Goal: Information Seeking & Learning: Check status

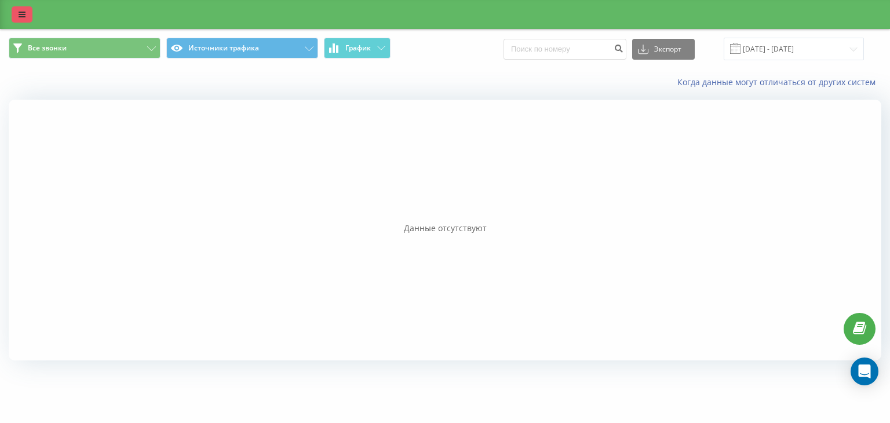
click at [14, 22] on link at bounding box center [22, 14] width 21 height 16
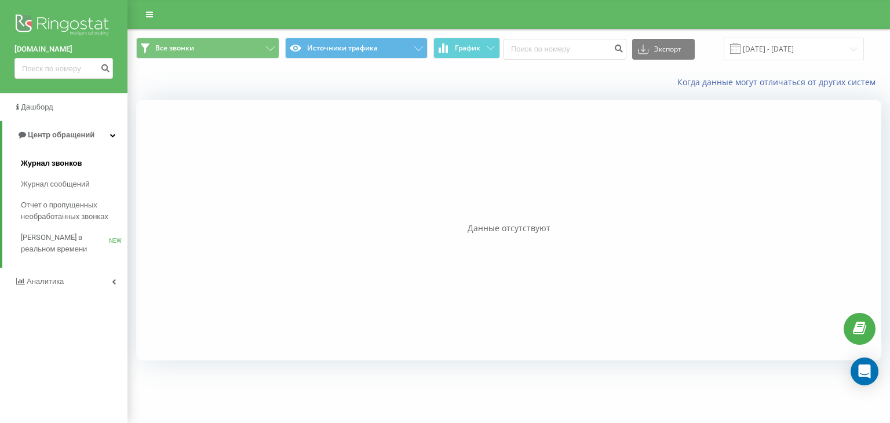
click at [93, 165] on link "Журнал звонков" at bounding box center [74, 163] width 107 height 21
click at [90, 292] on link "Аналитика" at bounding box center [63, 282] width 127 height 28
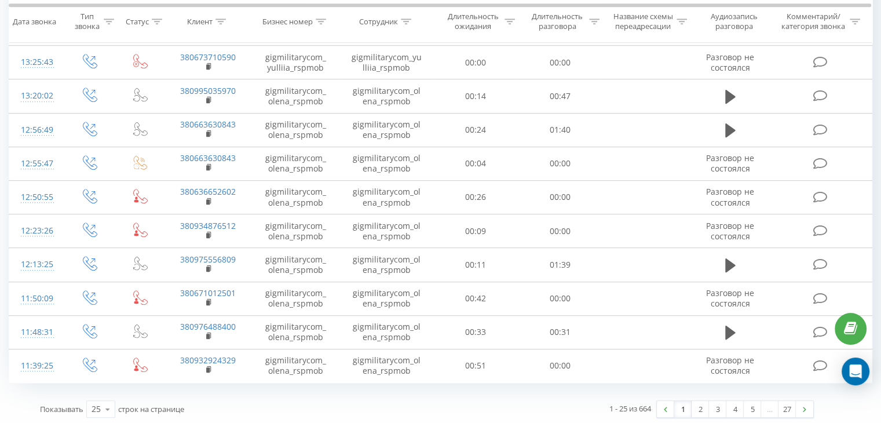
scroll to position [633, 0]
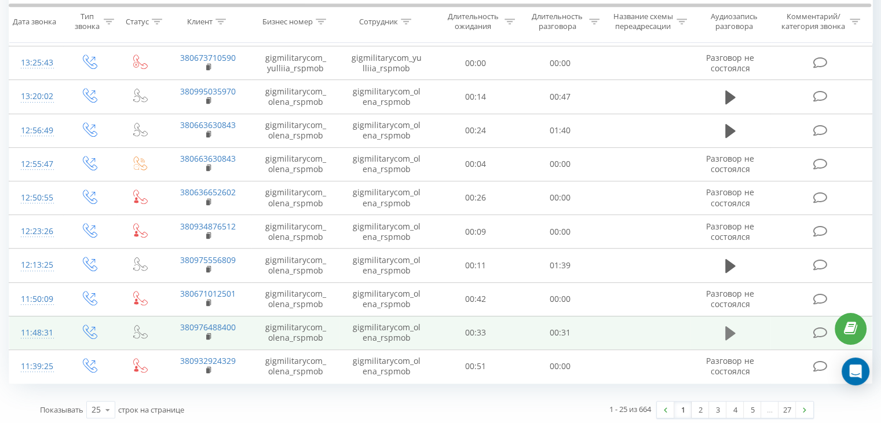
click at [730, 331] on icon at bounding box center [730, 333] width 10 height 14
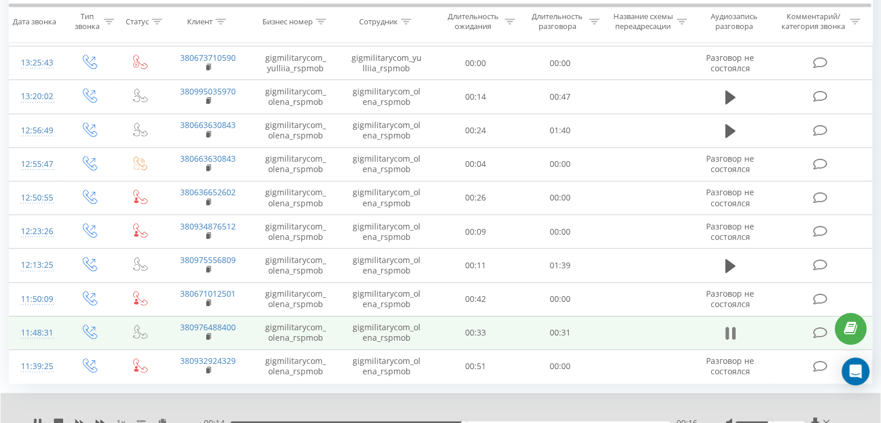
click at [728, 327] on icon at bounding box center [726, 333] width 3 height 13
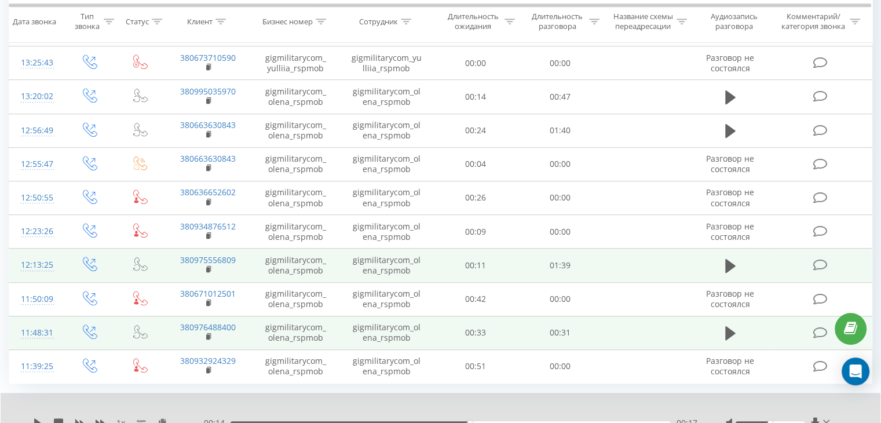
click at [733, 253] on td at bounding box center [730, 265] width 81 height 34
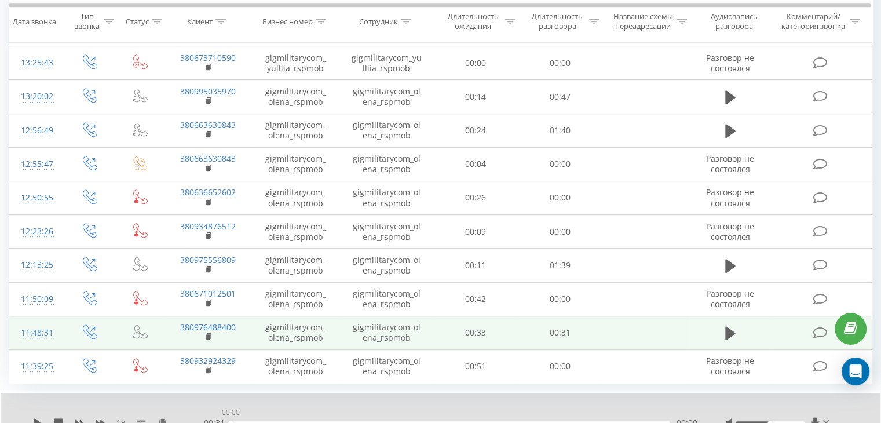
click at [231, 421] on div "00:00" at bounding box center [451, 422] width 440 height 3
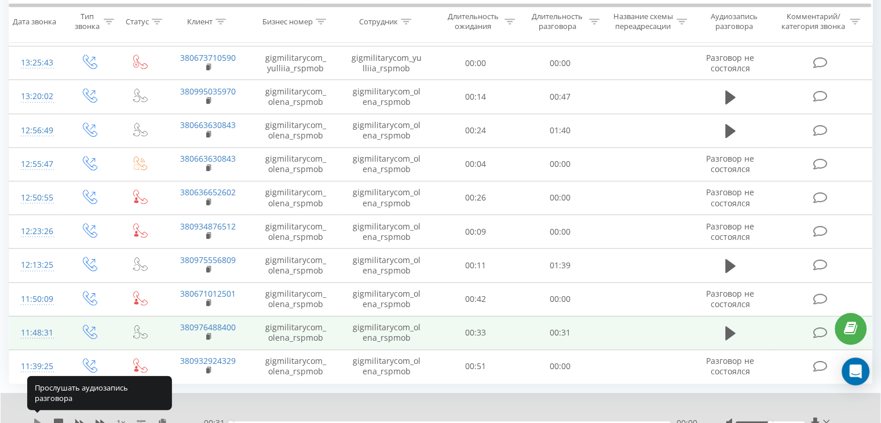
click at [36, 419] on icon at bounding box center [37, 422] width 7 height 9
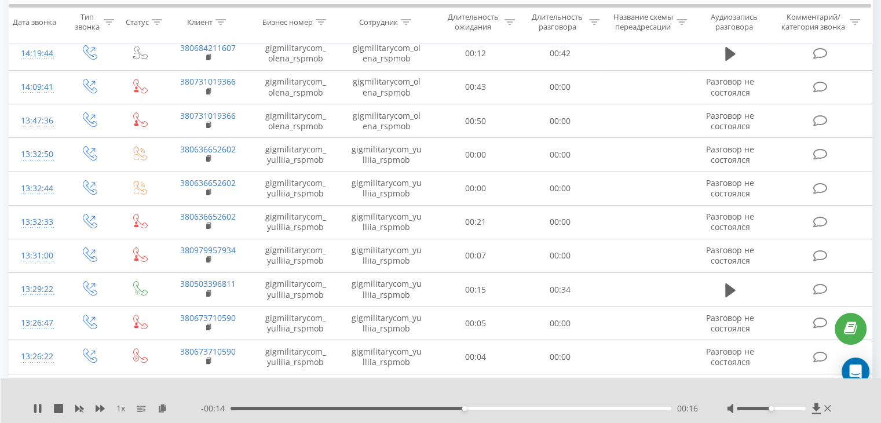
scroll to position [0, 0]
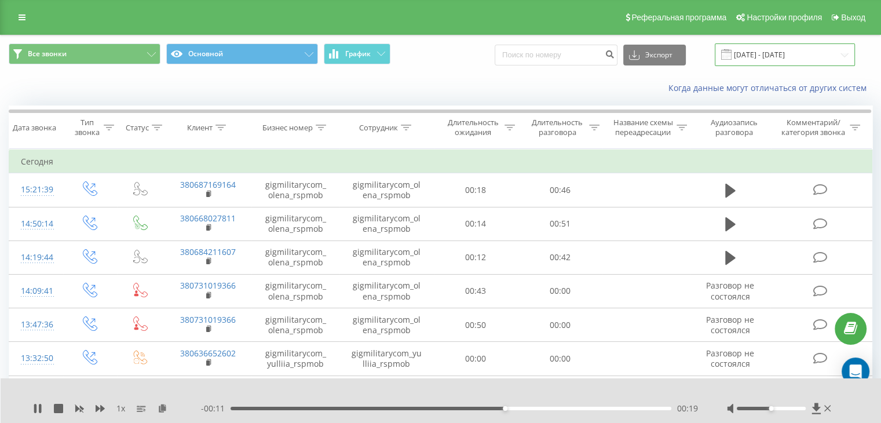
click at [751, 63] on input "[DATE] - [DATE]" at bounding box center [785, 54] width 140 height 23
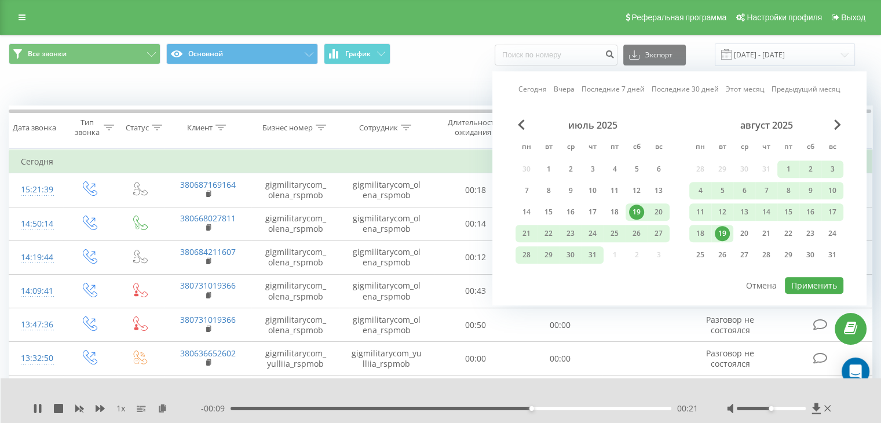
click at [721, 235] on div "19" at bounding box center [722, 233] width 15 height 15
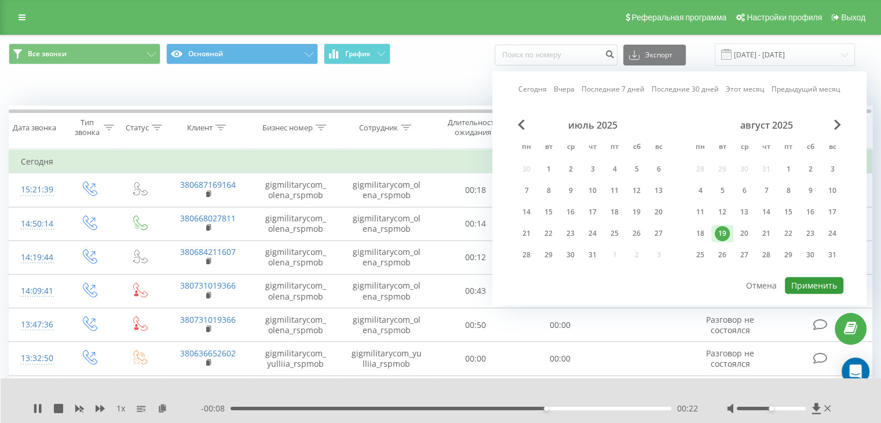
click at [802, 288] on button "Применить" at bounding box center [814, 285] width 59 height 17
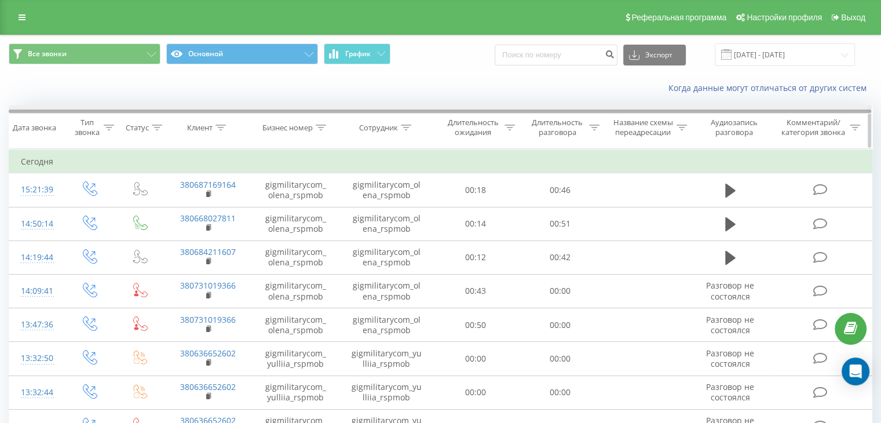
scroll to position [34, 0]
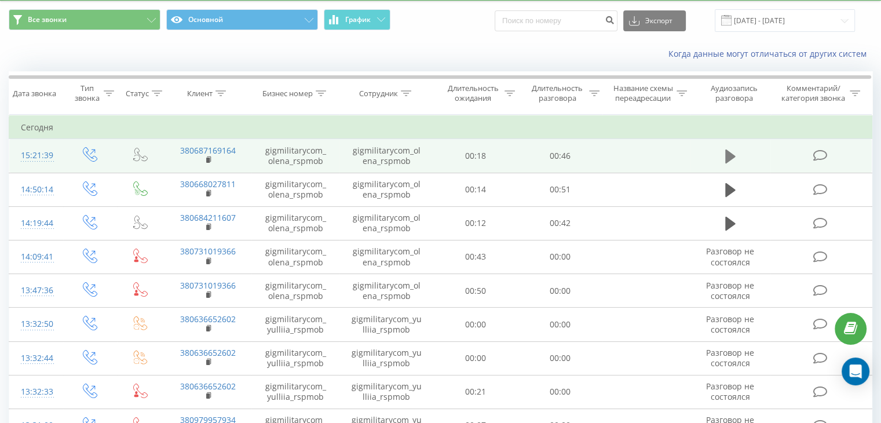
click at [725, 159] on icon at bounding box center [730, 156] width 10 height 14
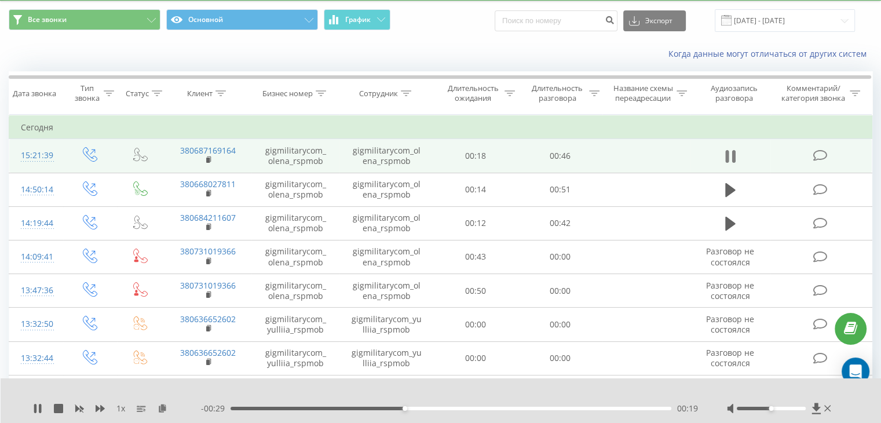
click at [734, 152] on icon at bounding box center [733, 156] width 3 height 13
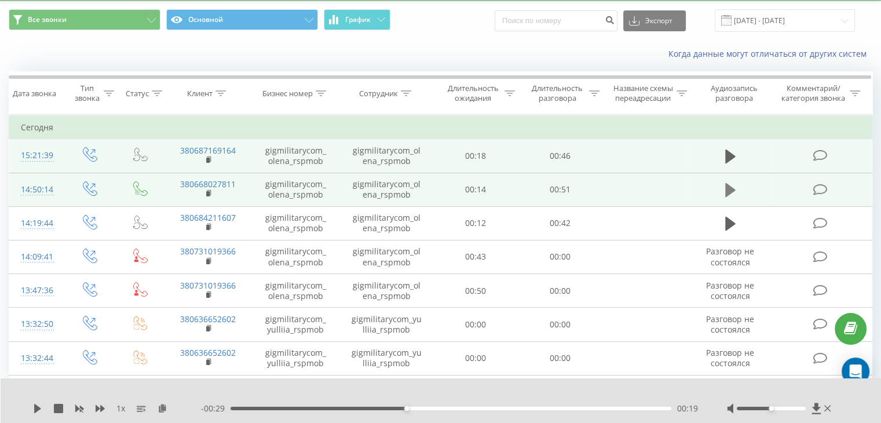
click at [730, 190] on icon at bounding box center [730, 190] width 10 height 14
click at [730, 190] on icon at bounding box center [730, 190] width 10 height 16
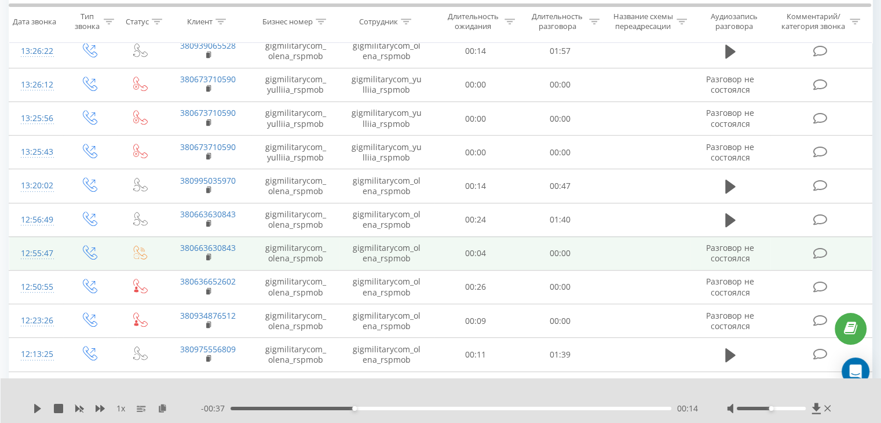
scroll to position [678, 0]
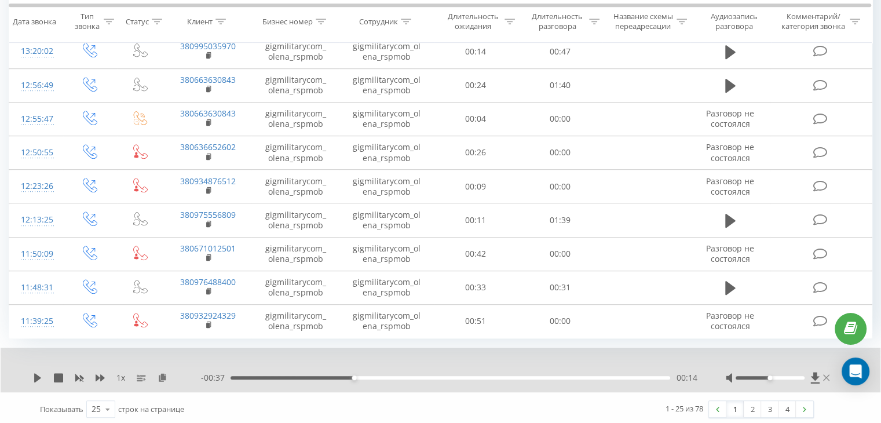
click at [827, 374] on icon at bounding box center [826, 377] width 6 height 6
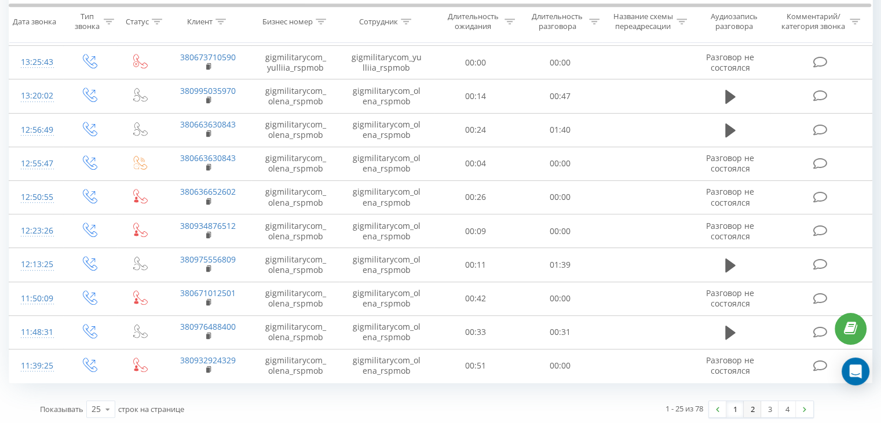
click at [754, 409] on link "2" at bounding box center [752, 409] width 17 height 16
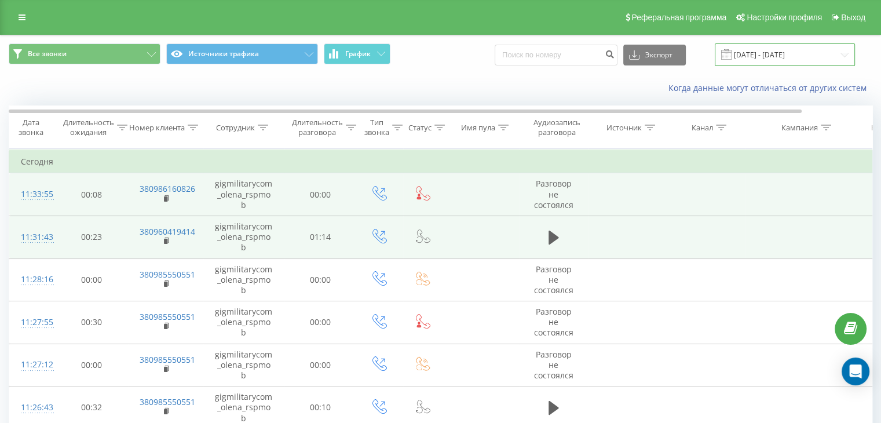
click at [752, 45] on input "19.08.2025 - 19.08.2025" at bounding box center [785, 54] width 140 height 23
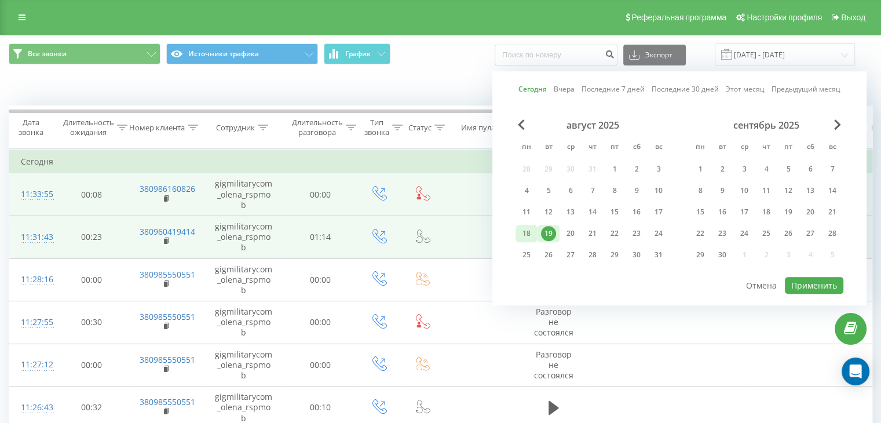
click at [527, 233] on div "18" at bounding box center [526, 233] width 15 height 15
click at [823, 282] on button "Применить" at bounding box center [814, 285] width 59 height 17
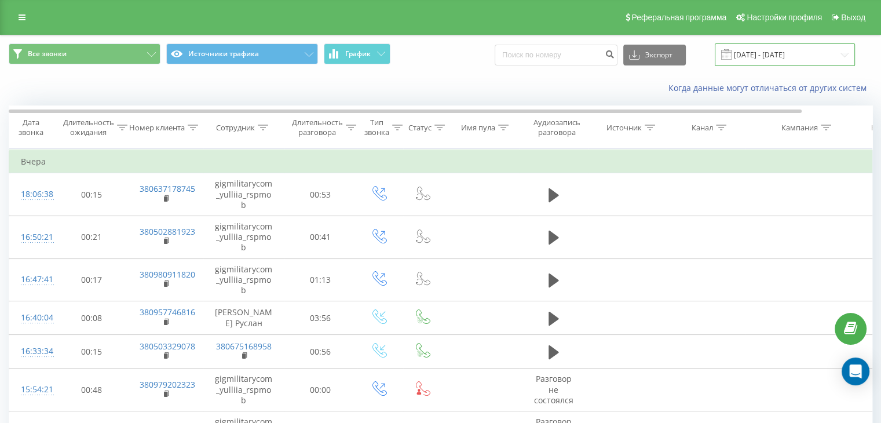
click at [780, 50] on input "[DATE] - [DATE]" at bounding box center [785, 54] width 140 height 23
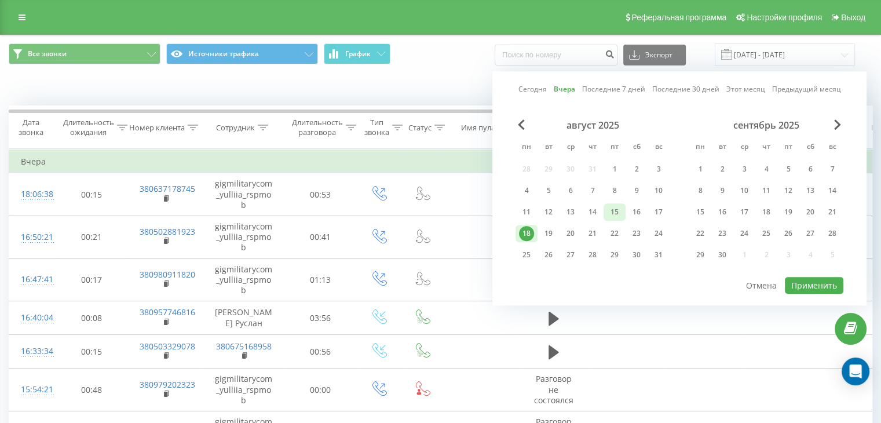
click at [615, 215] on div "15" at bounding box center [614, 211] width 15 height 15
click at [816, 286] on button "Применить" at bounding box center [814, 285] width 59 height 17
type input "[DATE] - [DATE]"
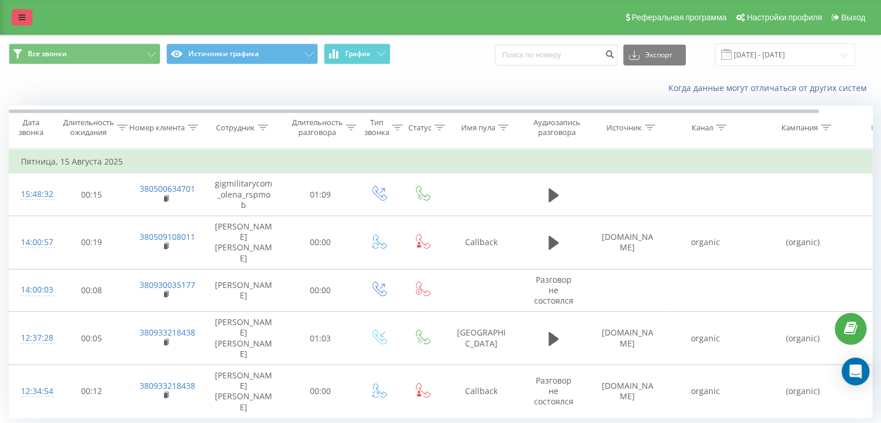
click at [17, 19] on link at bounding box center [22, 17] width 21 height 16
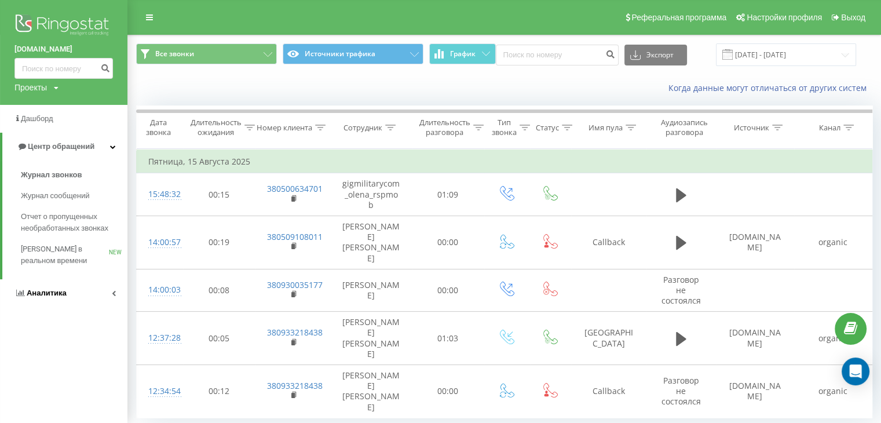
click at [108, 291] on link "Аналитика" at bounding box center [63, 293] width 127 height 28
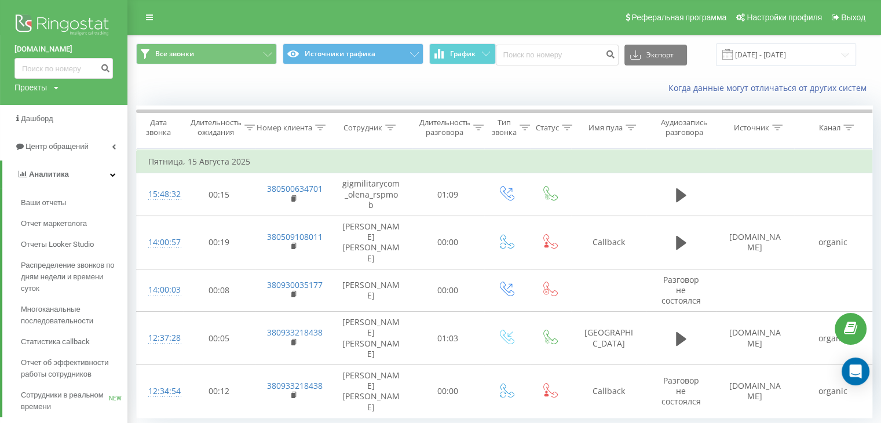
click at [52, 12] on img at bounding box center [63, 26] width 98 height 29
click at [83, 401] on span "Сотрудники в реальном времени" at bounding box center [65, 400] width 88 height 23
click at [100, 403] on span "Сотрудники в реальном времени" at bounding box center [65, 400] width 88 height 23
click at [94, 399] on span "Сотрудники в реальном времени" at bounding box center [65, 400] width 88 height 23
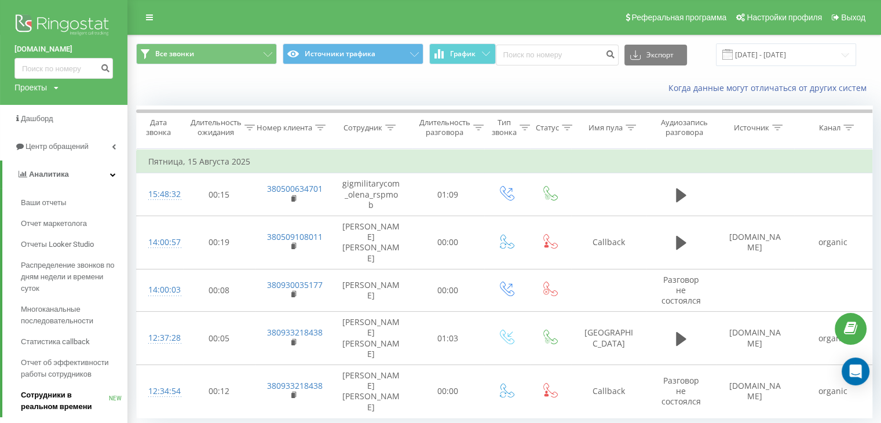
click at [94, 399] on span "Сотрудники в реальном времени" at bounding box center [65, 400] width 88 height 23
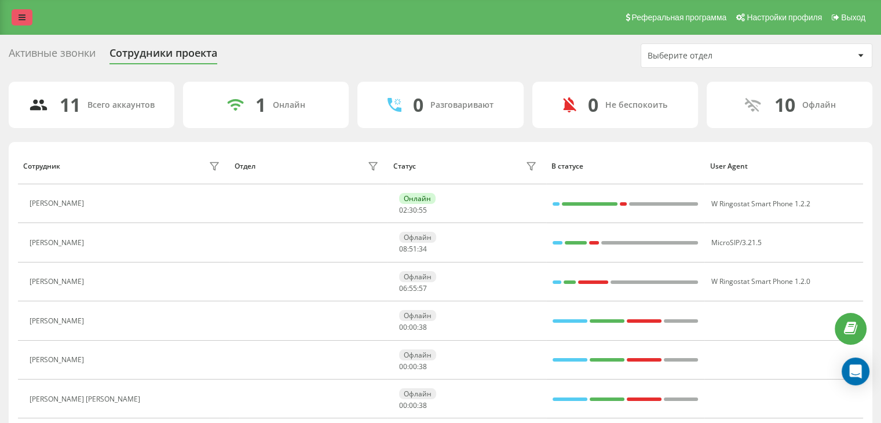
click at [30, 20] on link at bounding box center [22, 17] width 21 height 16
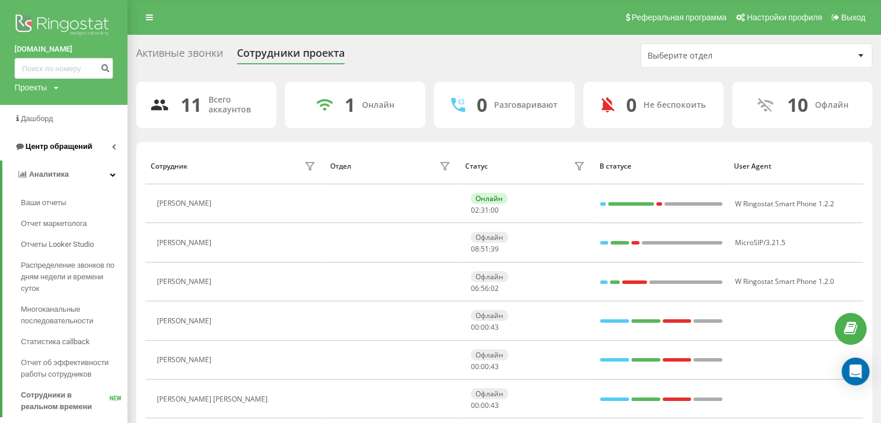
click at [110, 138] on link "Центр обращений" at bounding box center [63, 147] width 127 height 28
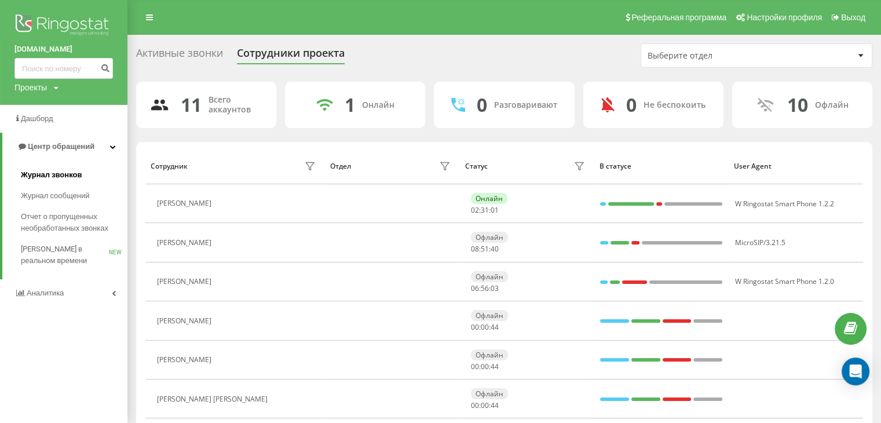
click at [83, 180] on link "Журнал звонков" at bounding box center [74, 175] width 107 height 21
click at [100, 173] on link "Журнал звонков" at bounding box center [74, 175] width 107 height 21
click at [71, 179] on span "Журнал звонков" at bounding box center [51, 175] width 61 height 12
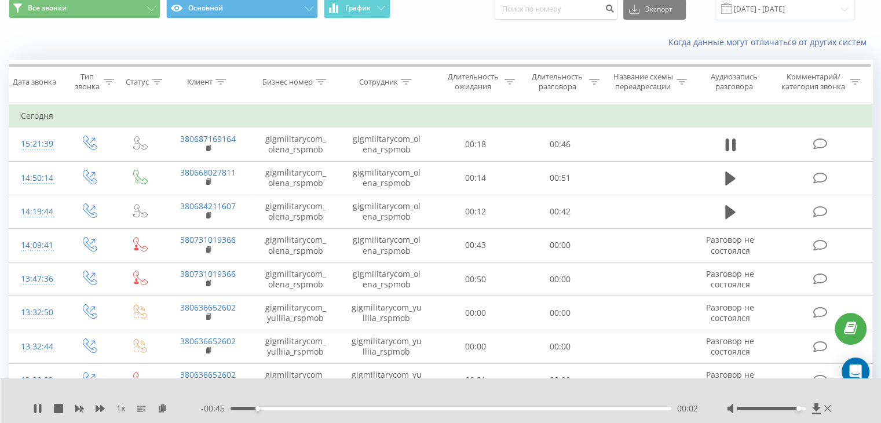
click at [801, 408] on div at bounding box center [771, 408] width 69 height 3
click at [39, 406] on icon at bounding box center [40, 408] width 2 height 9
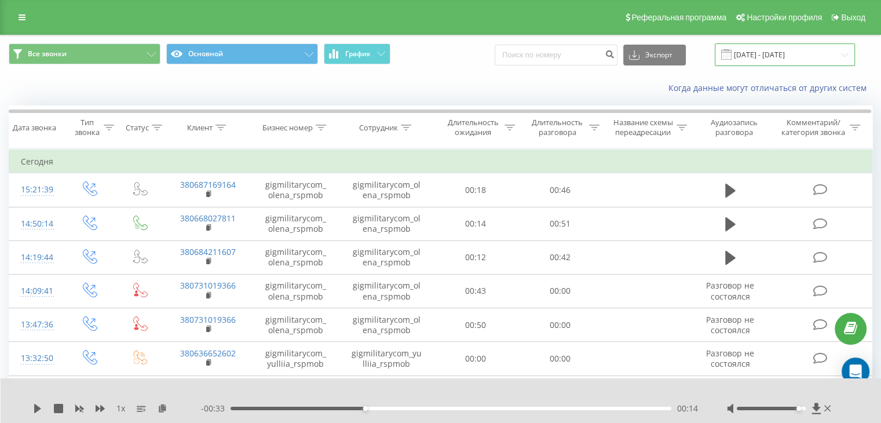
click at [811, 54] on input "[DATE] - [DATE]" at bounding box center [785, 54] width 140 height 23
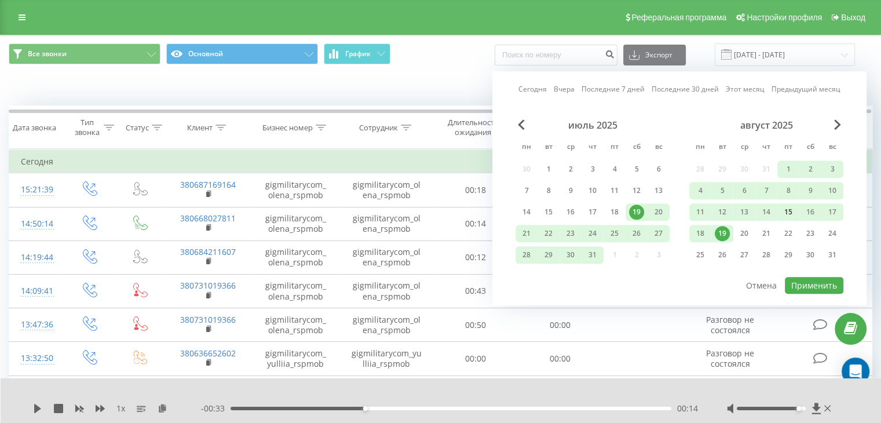
click at [793, 209] on div "15" at bounding box center [788, 211] width 15 height 15
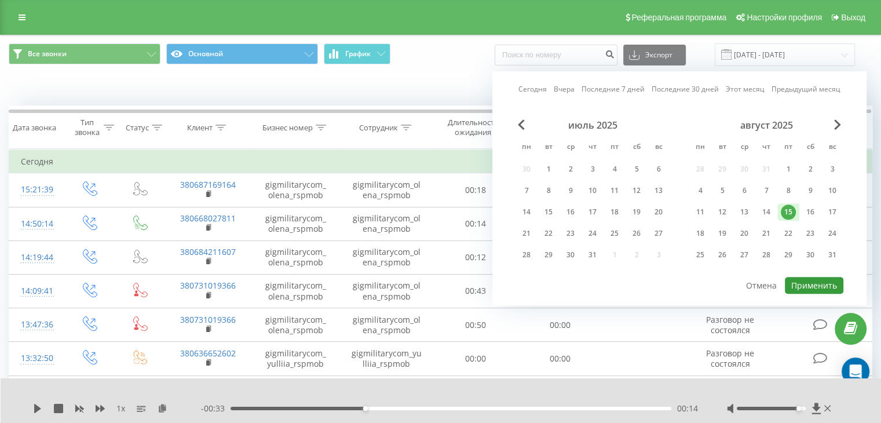
click at [811, 280] on button "Применить" at bounding box center [814, 285] width 59 height 17
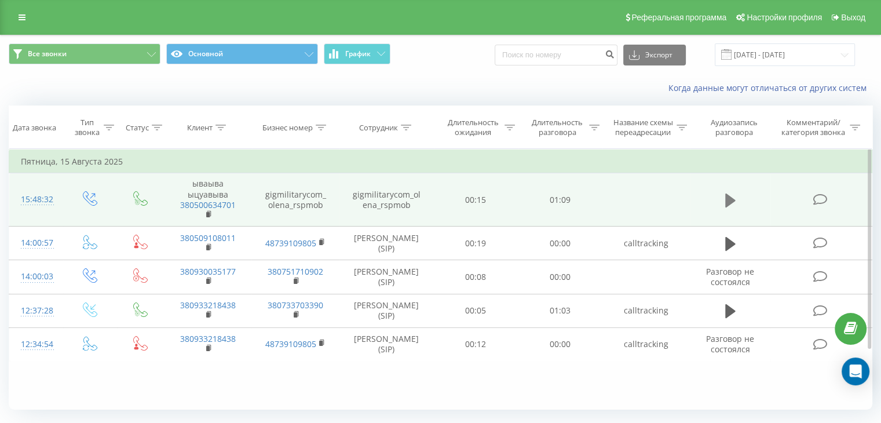
click at [728, 193] on icon at bounding box center [730, 200] width 10 height 16
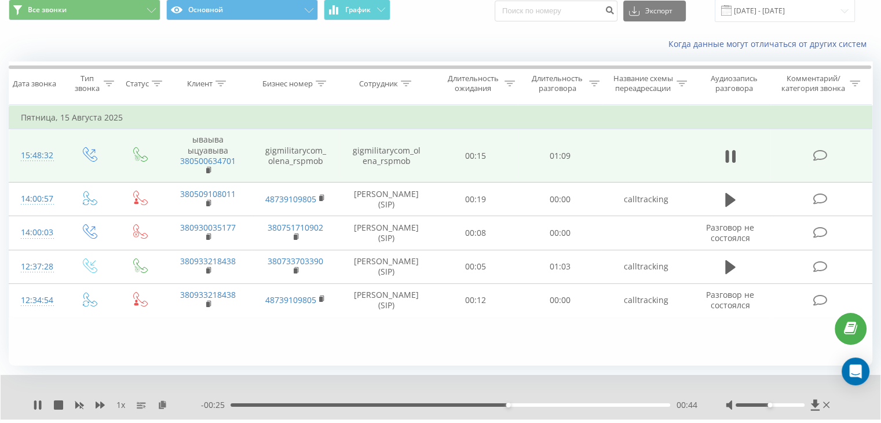
scroll to position [30, 0]
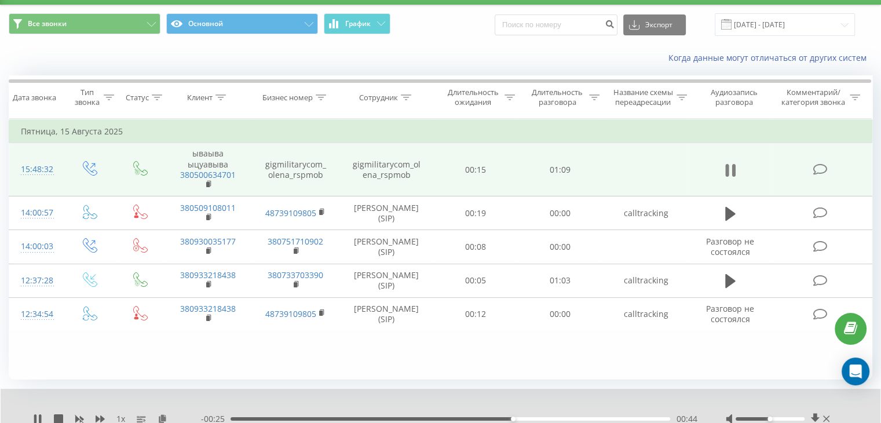
click at [734, 170] on icon at bounding box center [733, 170] width 3 height 13
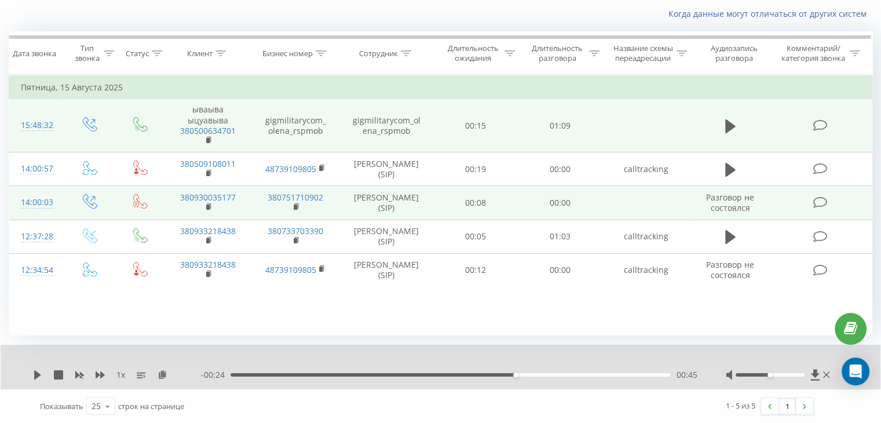
scroll to position [0, 0]
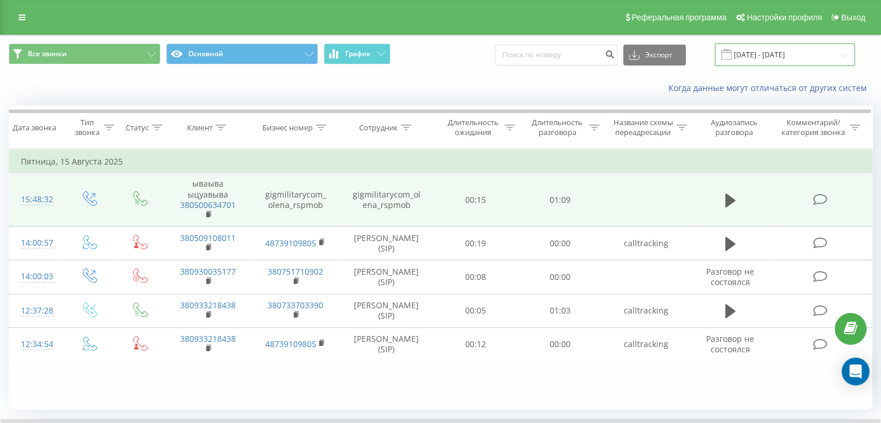
click at [755, 63] on input "[DATE] - [DATE]" at bounding box center [785, 54] width 140 height 23
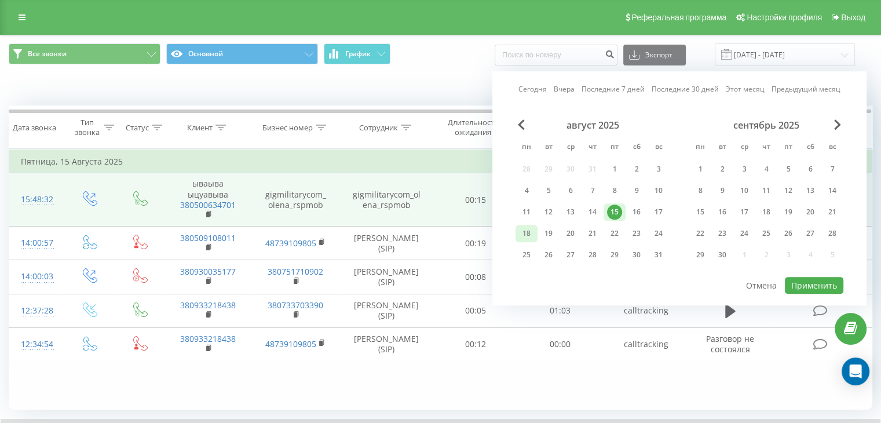
click at [527, 230] on div "18" at bounding box center [526, 233] width 15 height 15
click at [832, 279] on button "Применить" at bounding box center [814, 285] width 59 height 17
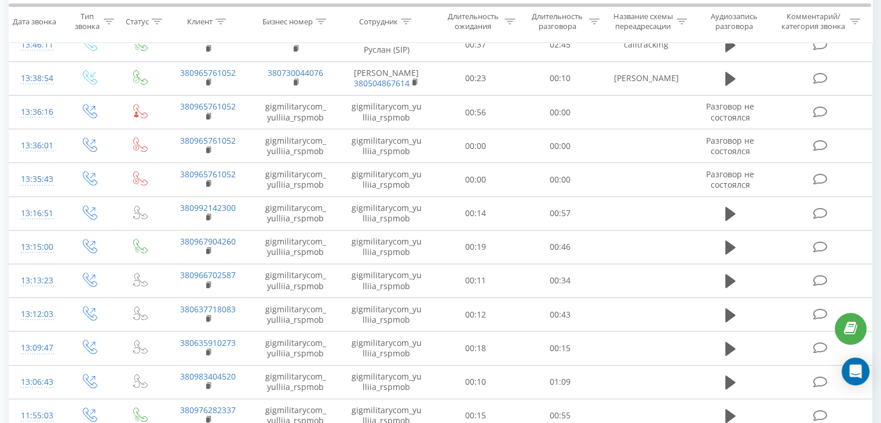
scroll to position [653, 0]
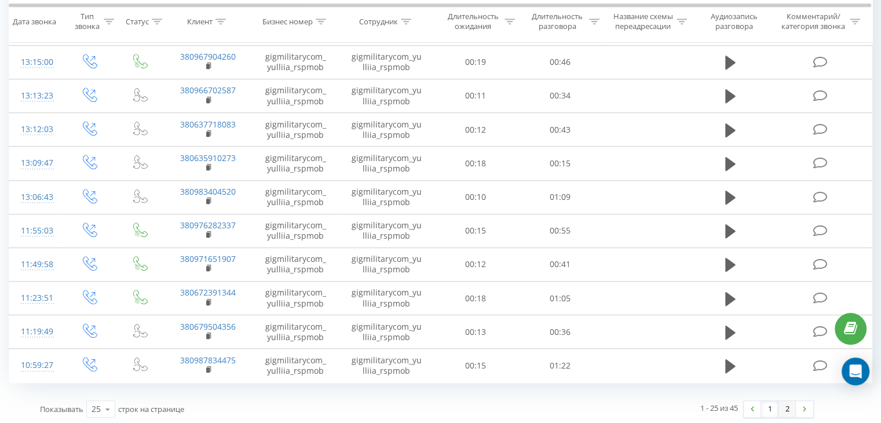
click at [783, 411] on link "2" at bounding box center [787, 409] width 17 height 16
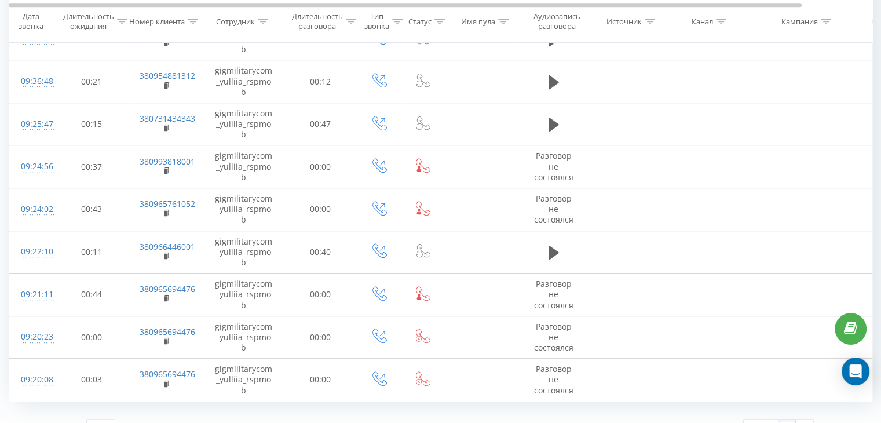
scroll to position [634, 0]
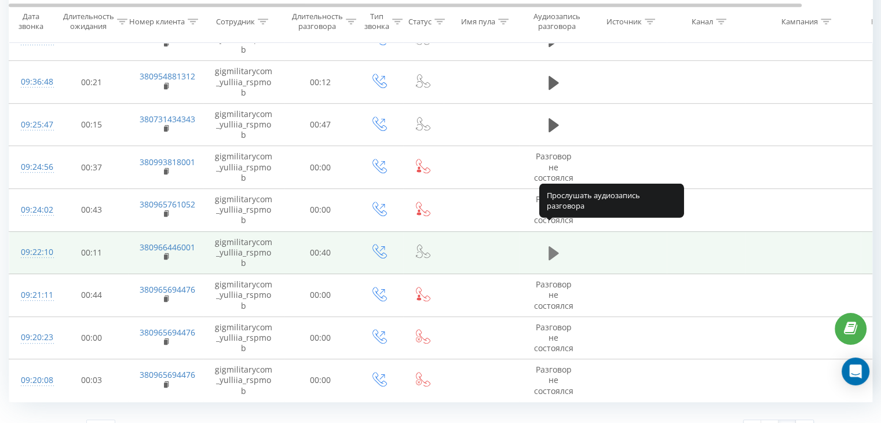
click at [559, 244] on button at bounding box center [553, 252] width 17 height 17
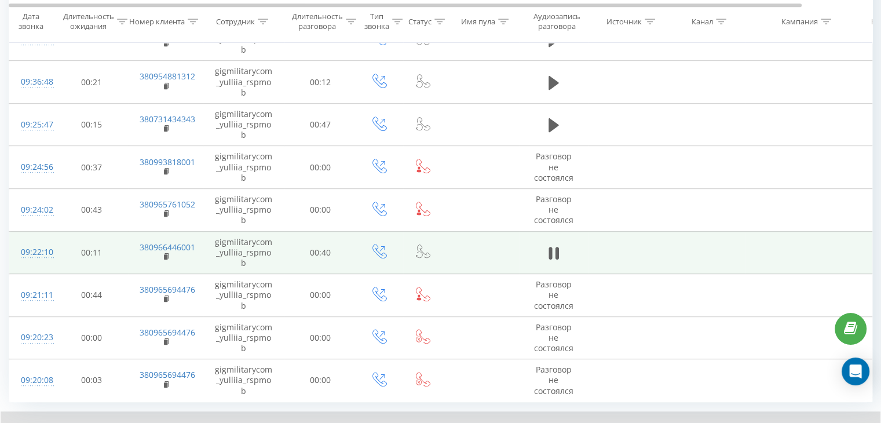
scroll to position [608, 0]
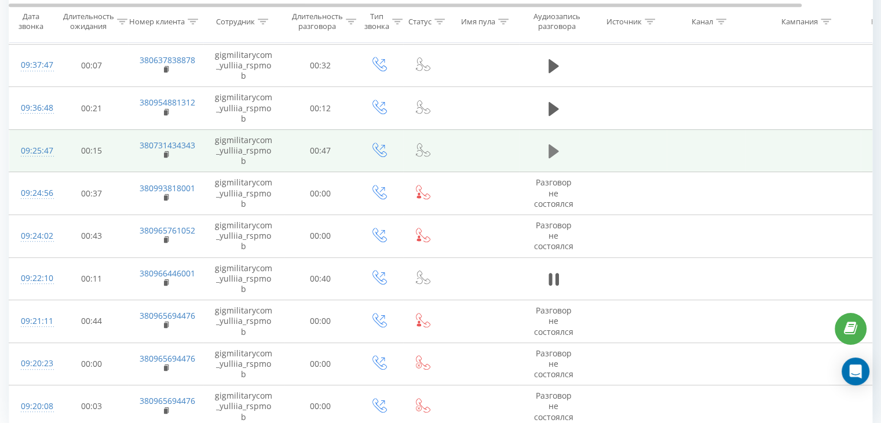
click at [550, 144] on icon at bounding box center [554, 151] width 10 height 14
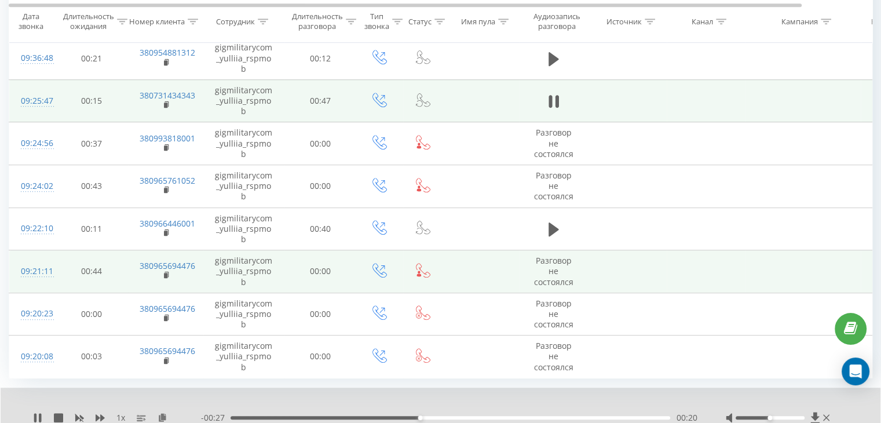
scroll to position [489, 0]
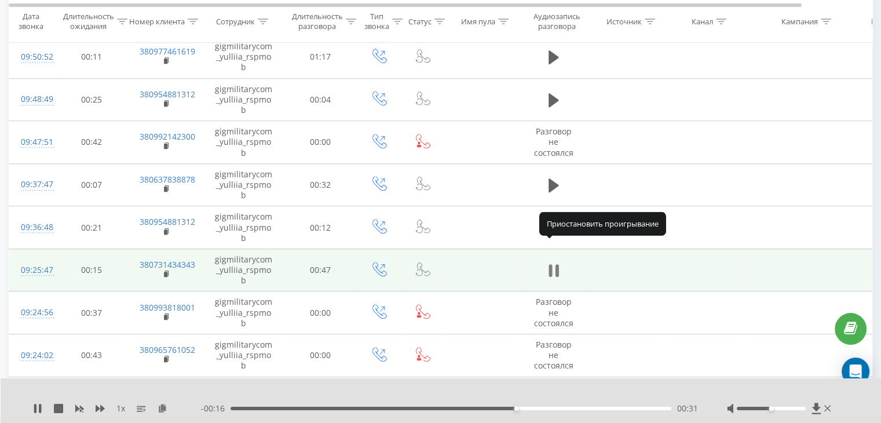
click at [554, 262] on icon at bounding box center [554, 270] width 10 height 16
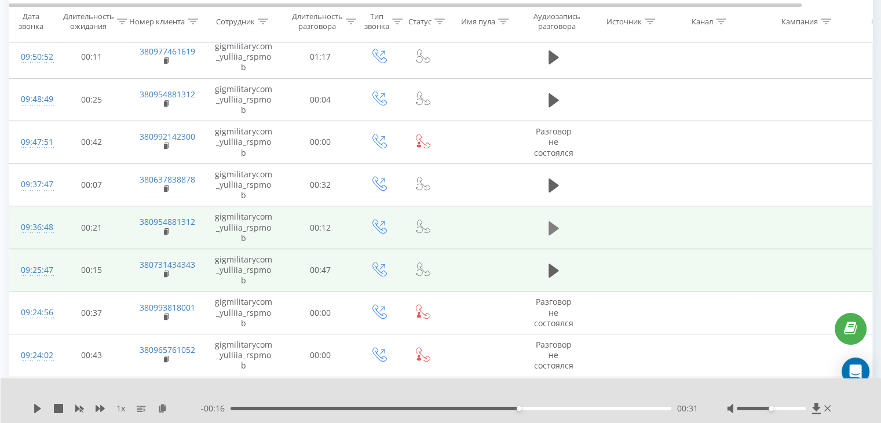
click at [556, 221] on icon at bounding box center [554, 228] width 10 height 14
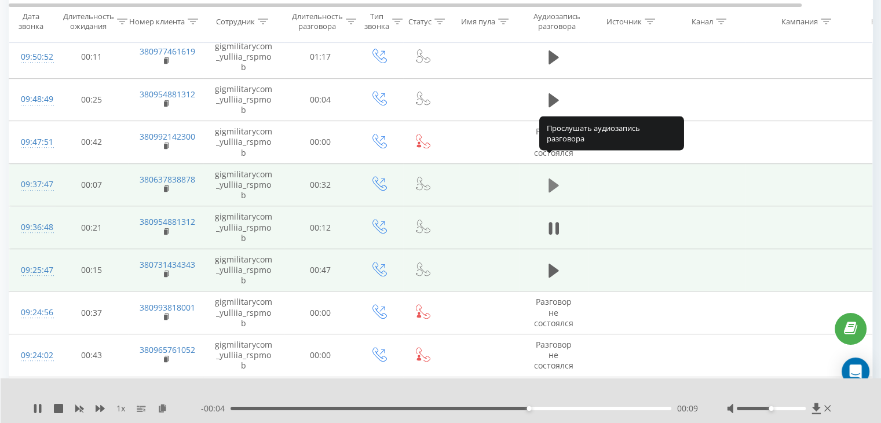
click at [553, 178] on icon at bounding box center [554, 185] width 10 height 14
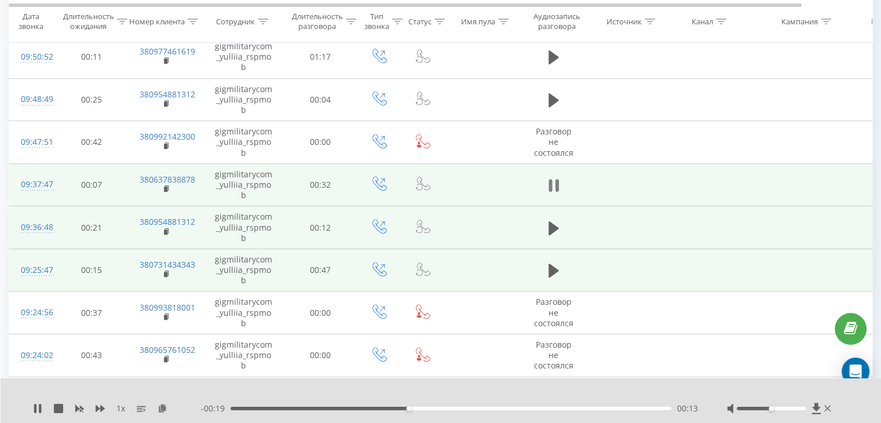
click at [553, 177] on icon at bounding box center [554, 185] width 10 height 16
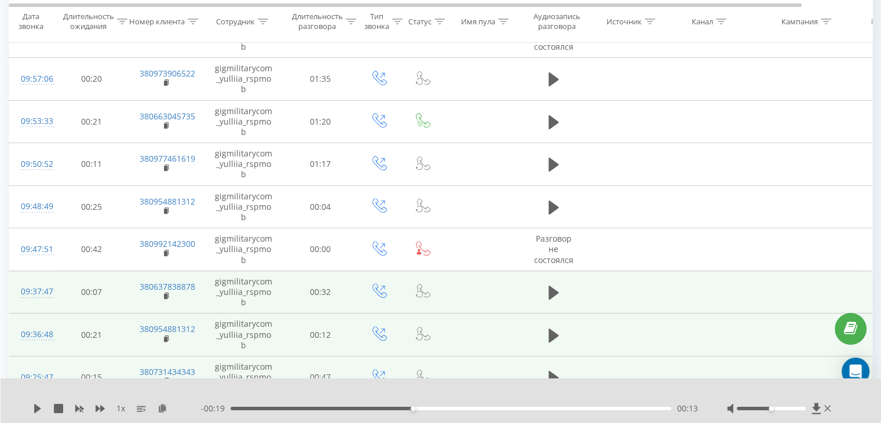
scroll to position [381, 0]
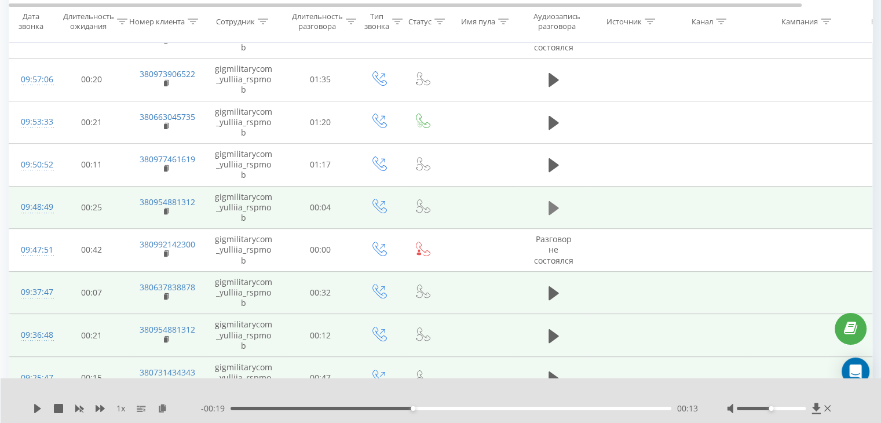
click at [547, 199] on button at bounding box center [553, 207] width 17 height 17
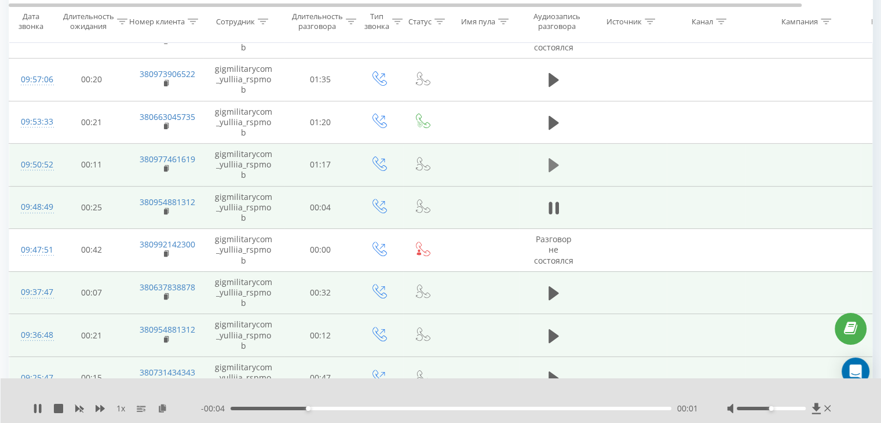
click at [559, 156] on button at bounding box center [553, 164] width 17 height 17
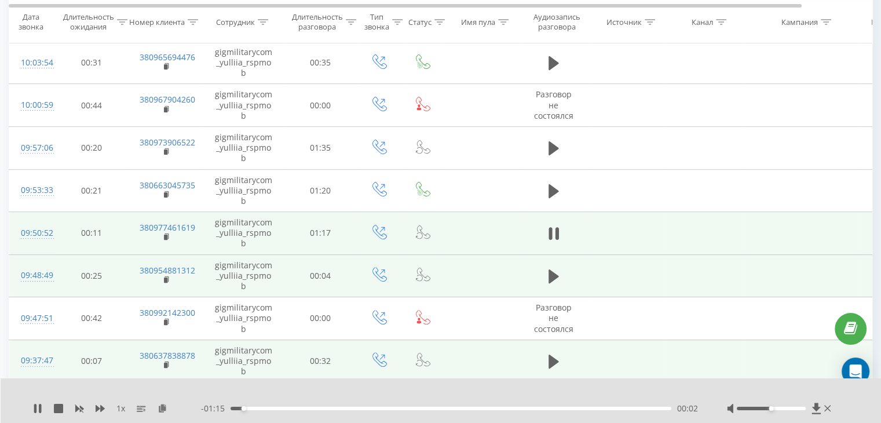
scroll to position [314, 0]
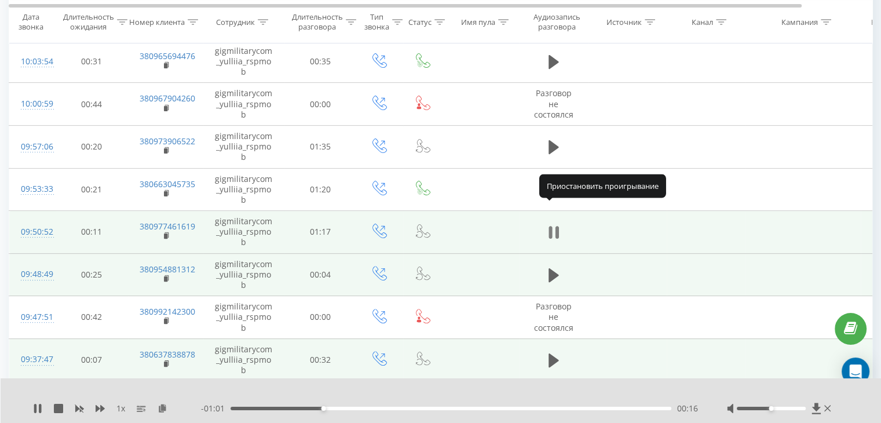
click at [554, 224] on icon at bounding box center [554, 232] width 10 height 16
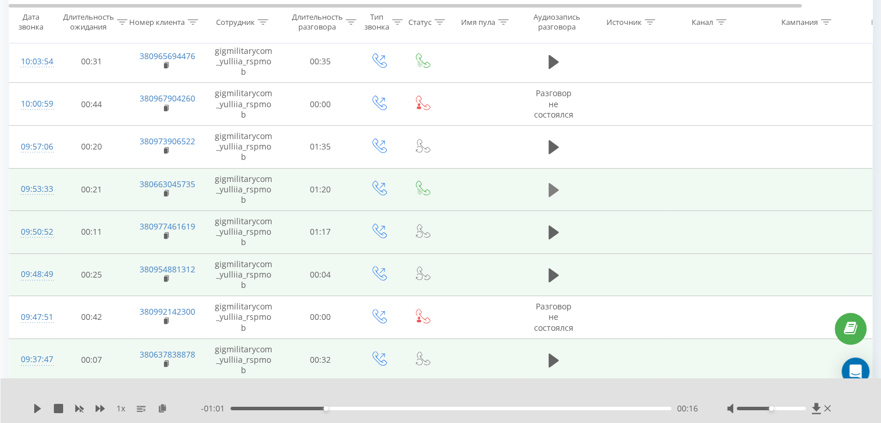
click at [551, 183] on icon at bounding box center [554, 190] width 10 height 14
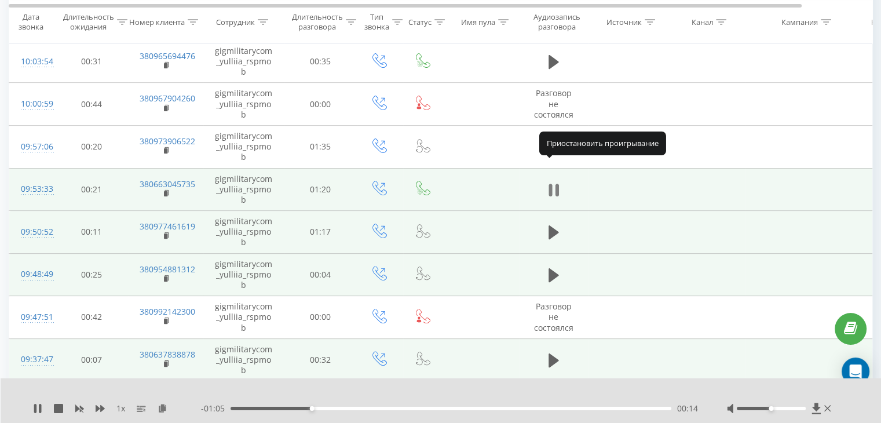
click at [547, 181] on button at bounding box center [553, 189] width 17 height 17
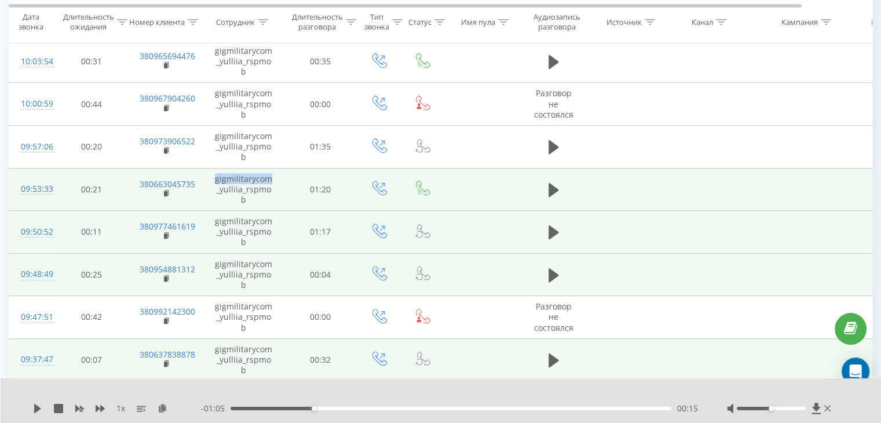
drag, startPoint x: 274, startPoint y: 160, endPoint x: 210, endPoint y: 151, distance: 64.5
click at [210, 168] on td "gigmilitarycom_yulliia_rspmob" at bounding box center [243, 189] width 81 height 43
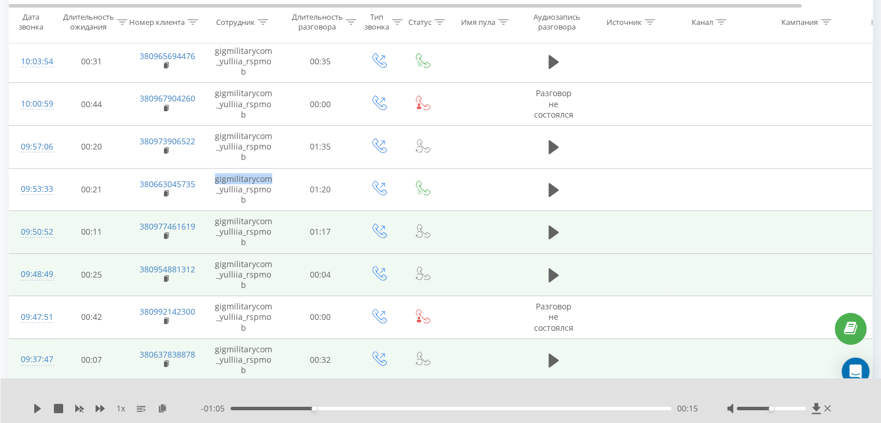
scroll to position [0, 0]
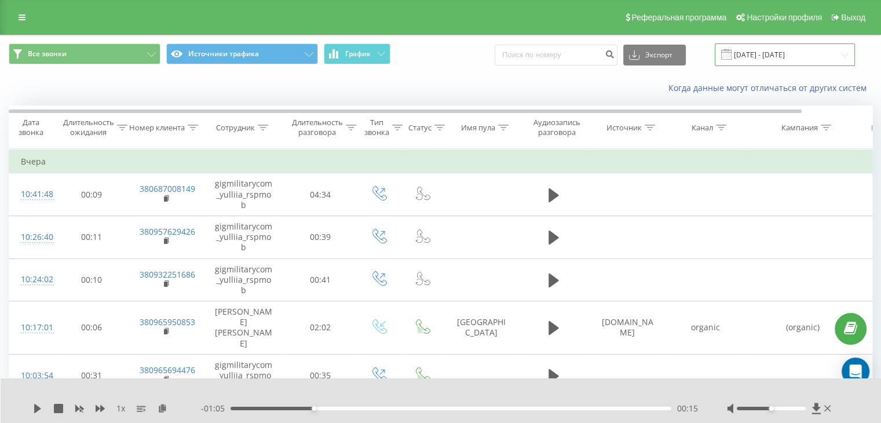
click at [826, 62] on input "[DATE] - [DATE]" at bounding box center [785, 54] width 140 height 23
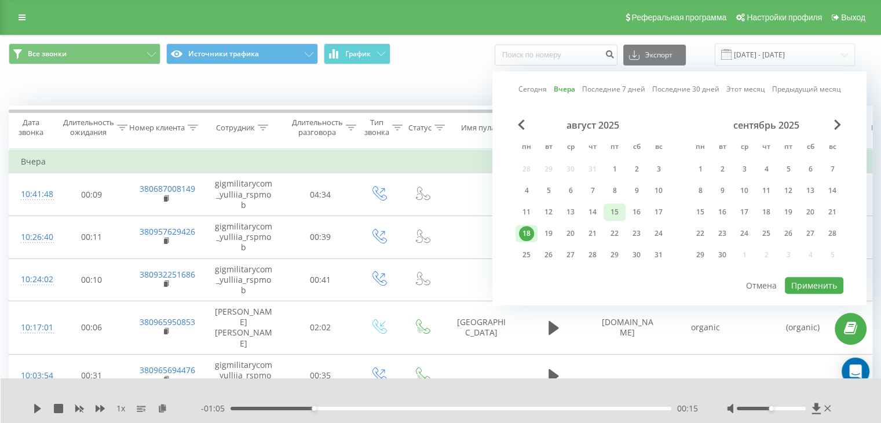
click at [614, 214] on div "15" at bounding box center [614, 211] width 15 height 15
click at [549, 226] on div "19" at bounding box center [548, 233] width 15 height 15
click at [839, 284] on button "Применить" at bounding box center [814, 285] width 59 height 17
type input "[DATE] - [DATE]"
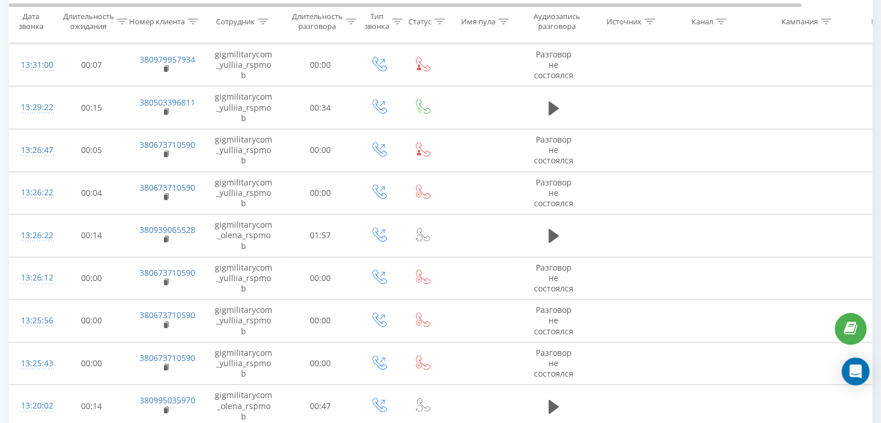
scroll to position [785, 0]
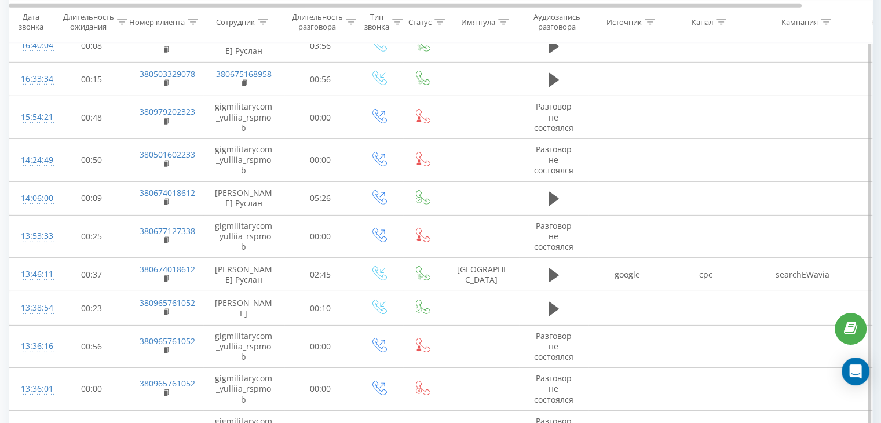
scroll to position [3747, 0]
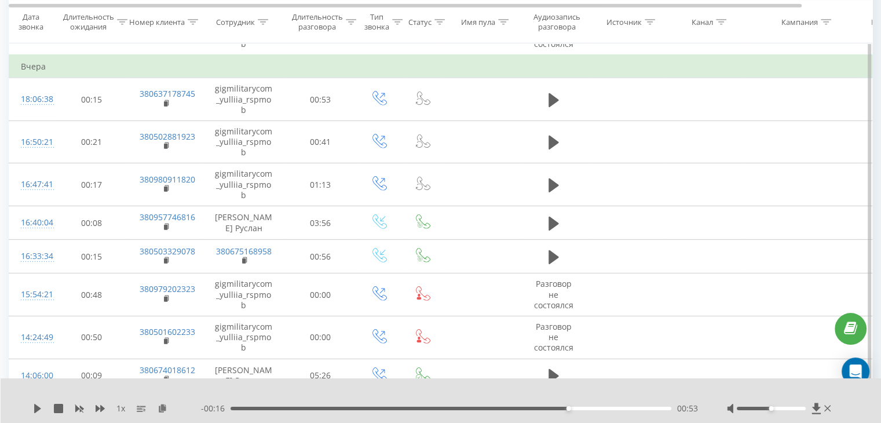
scroll to position [3390, 0]
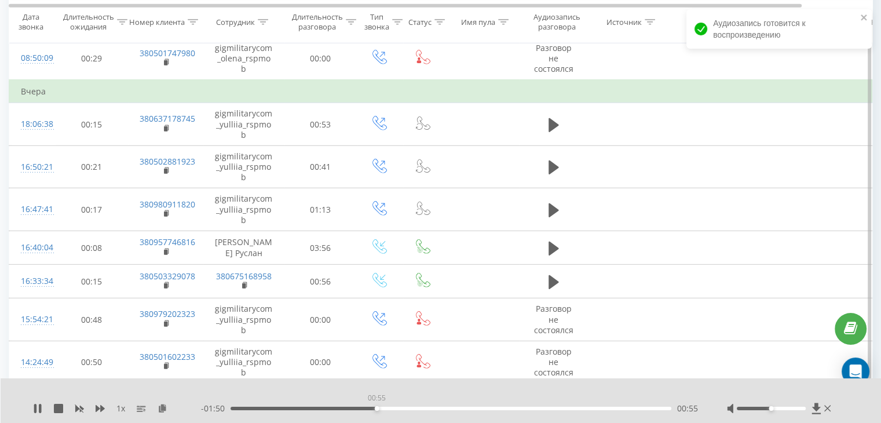
click at [377, 407] on div "00:55" at bounding box center [451, 408] width 441 height 3
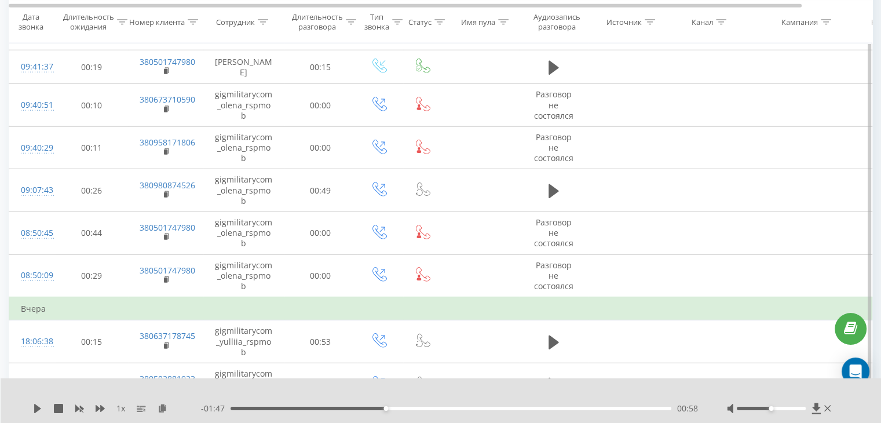
scroll to position [3174, 0]
click at [348, 408] on div "00:15" at bounding box center [451, 408] width 441 height 3
click at [232, 409] on div "00:00" at bounding box center [451, 408] width 441 height 3
click at [407, 408] on div "00:22" at bounding box center [451, 408] width 441 height 3
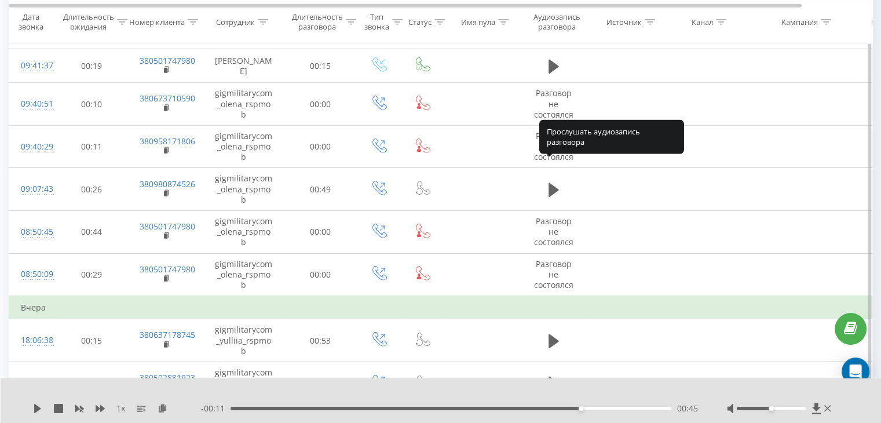
click at [549, 419] on icon at bounding box center [554, 426] width 10 height 14
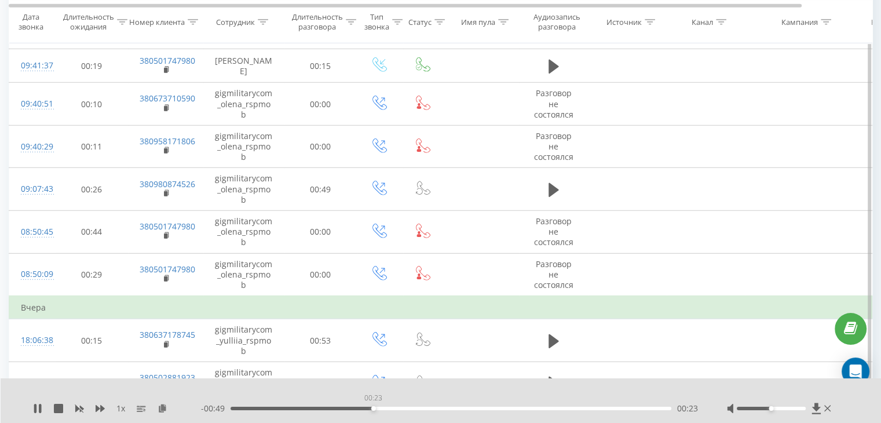
click at [373, 408] on div "00:23" at bounding box center [451, 408] width 441 height 3
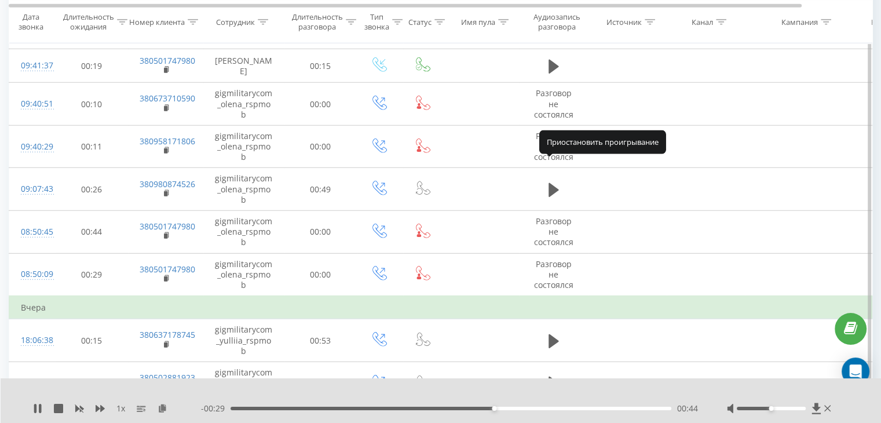
click at [554, 418] on icon at bounding box center [554, 426] width 10 height 16
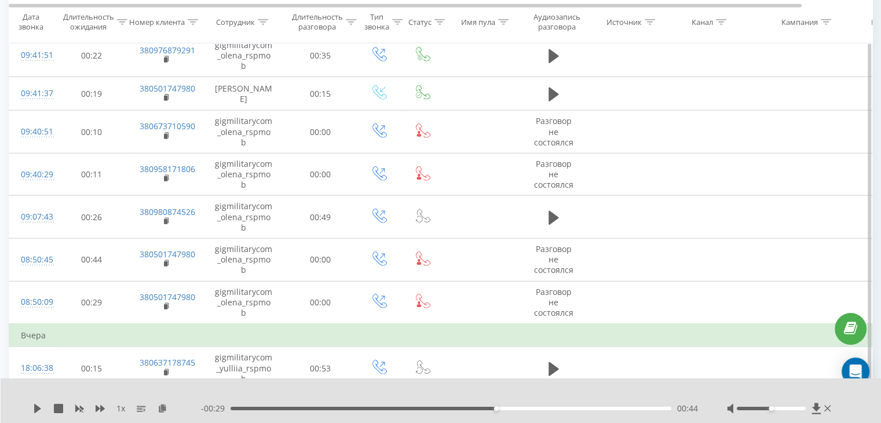
scroll to position [3124, 0]
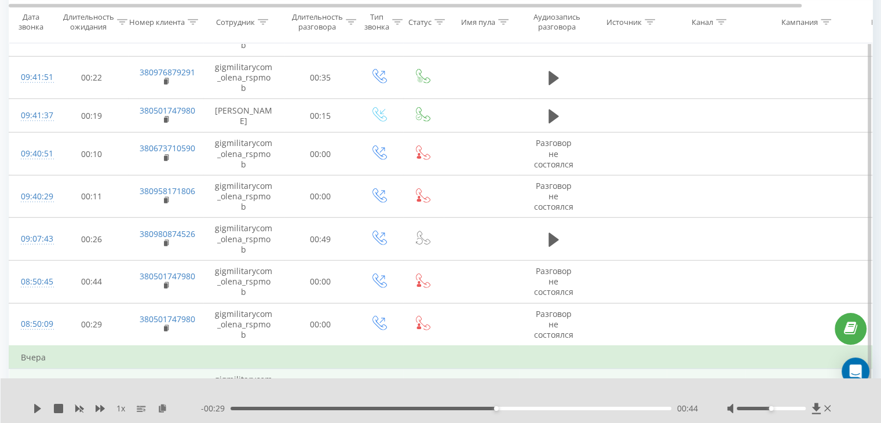
click at [556, 383] on icon at bounding box center [554, 391] width 10 height 16
click at [307, 407] on div "00:09" at bounding box center [451, 408] width 441 height 3
click at [551, 383] on icon at bounding box center [554, 391] width 10 height 16
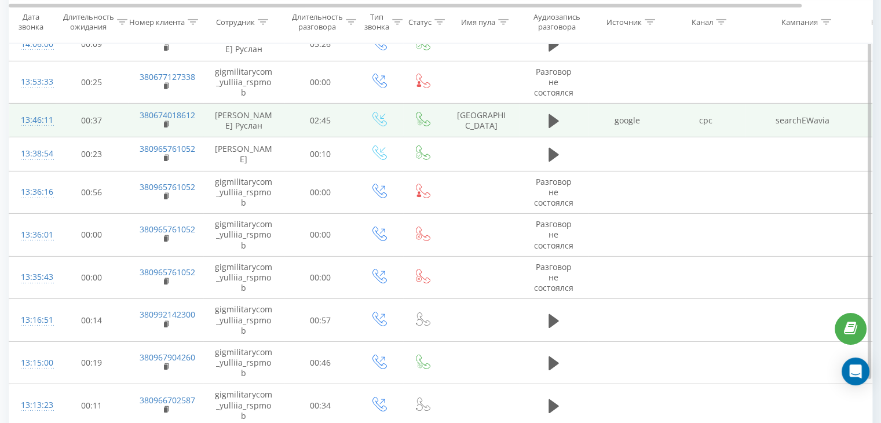
scroll to position [3791, 0]
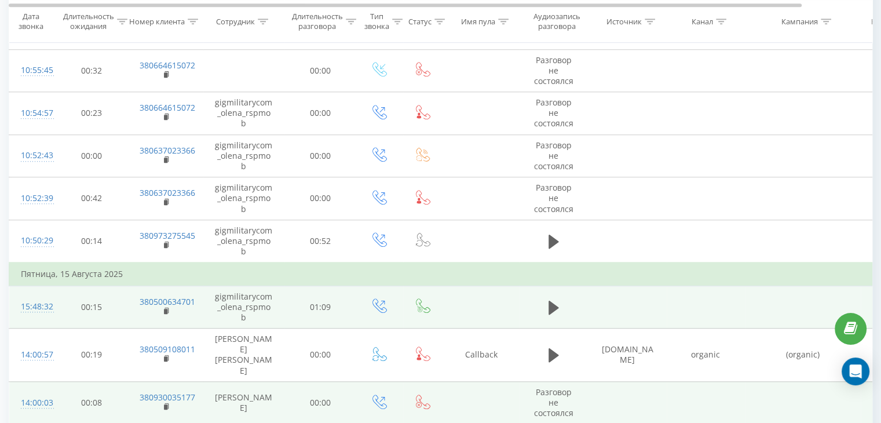
scroll to position [935, 0]
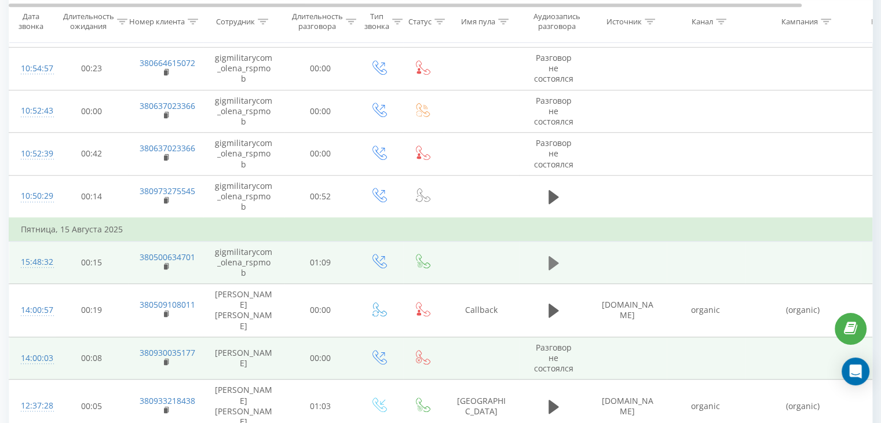
click at [554, 256] on icon at bounding box center [554, 263] width 10 height 14
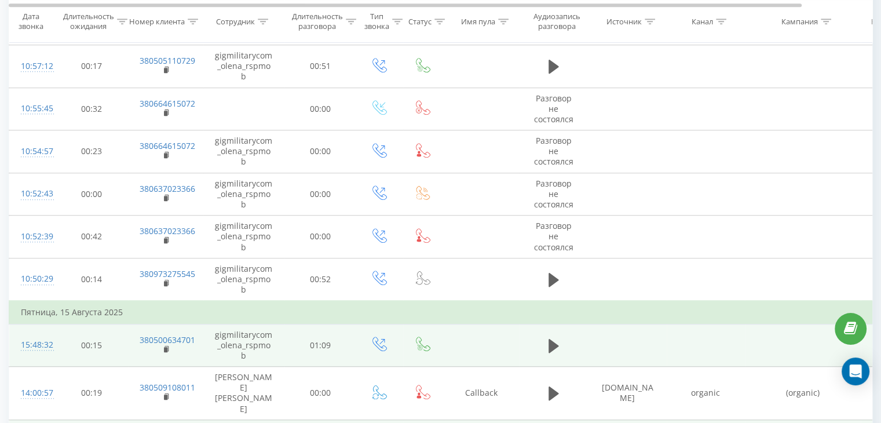
scroll to position [891, 0]
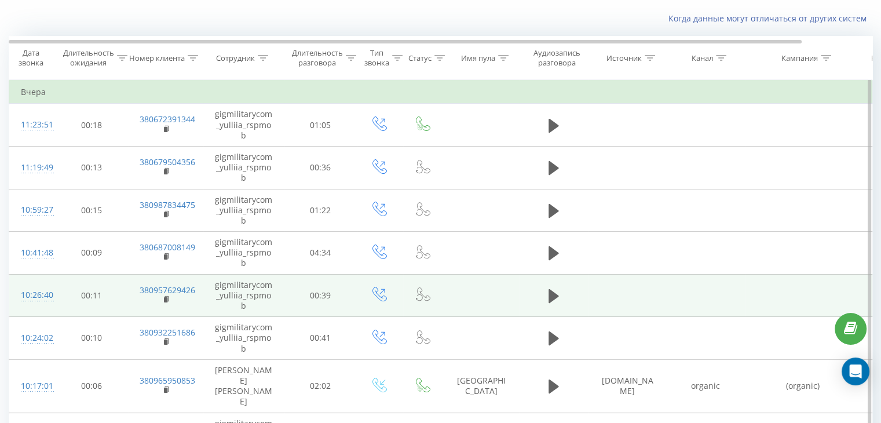
scroll to position [70, 0]
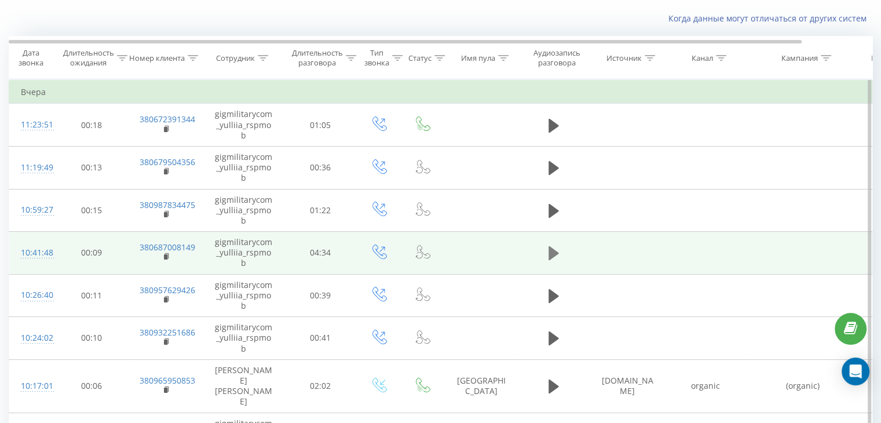
click at [553, 251] on icon at bounding box center [554, 253] width 10 height 14
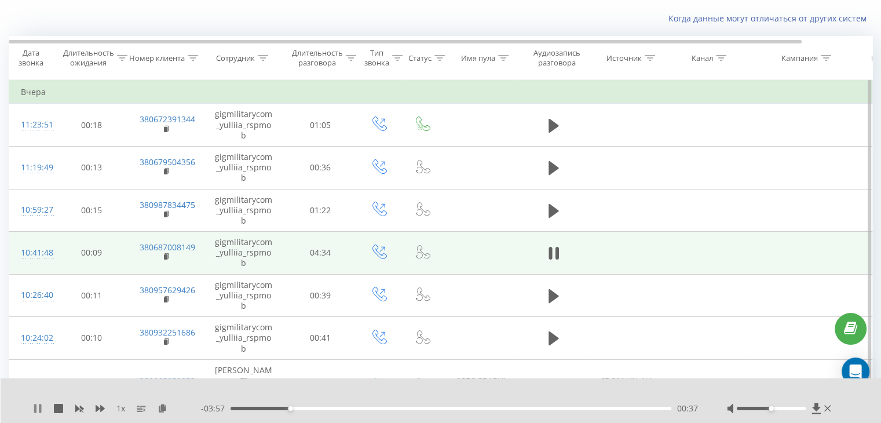
click at [42, 407] on icon at bounding box center [37, 408] width 9 height 9
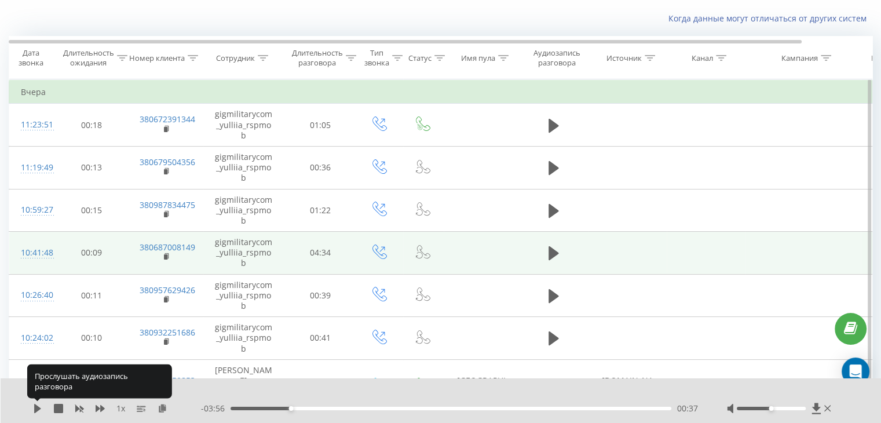
click at [42, 407] on icon at bounding box center [37, 408] width 9 height 9
click at [40, 411] on icon at bounding box center [40, 408] width 2 height 9
click at [40, 411] on icon at bounding box center [37, 408] width 9 height 9
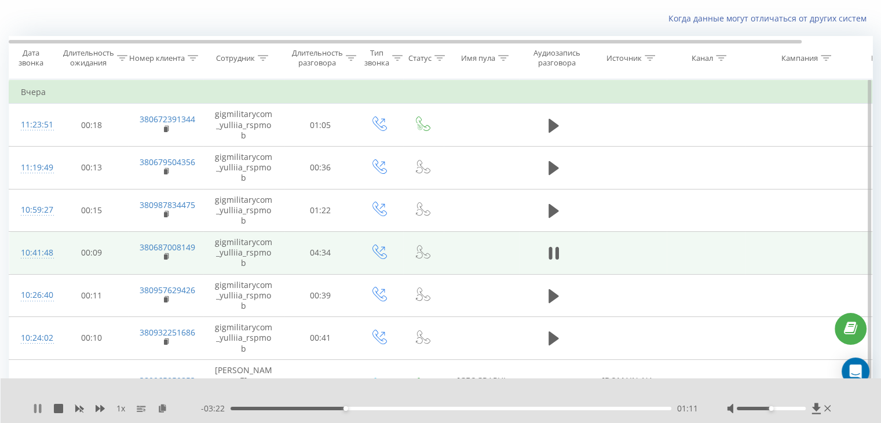
click at [36, 404] on icon at bounding box center [35, 408] width 2 height 9
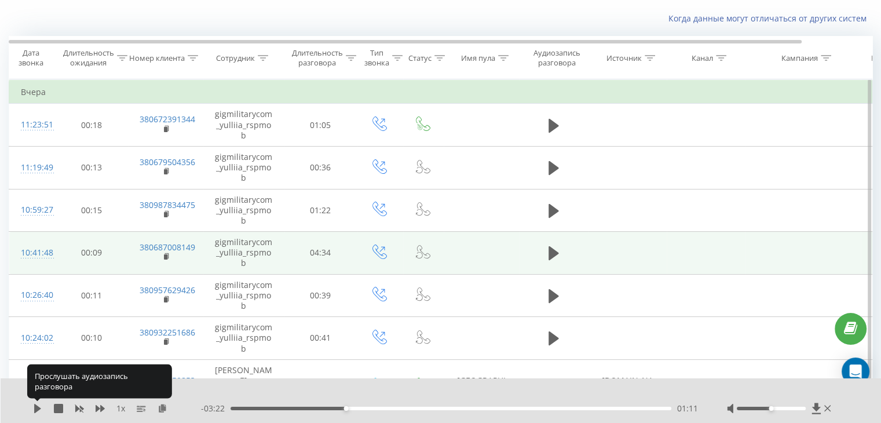
click at [36, 404] on icon at bounding box center [37, 408] width 7 height 9
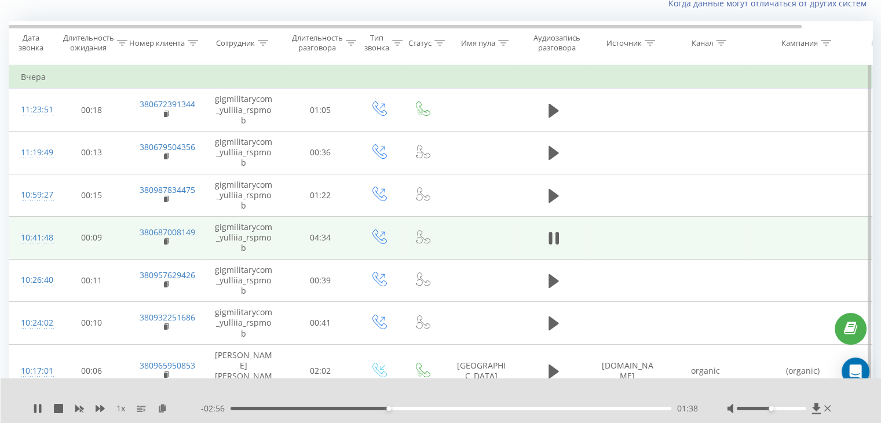
scroll to position [83, 0]
drag, startPoint x: 44, startPoint y: 413, endPoint x: 32, endPoint y: 408, distance: 13.0
click at [32, 408] on div "1 x - 02:35 01:59 01:59" at bounding box center [441, 400] width 881 height 45
click at [41, 409] on icon at bounding box center [40, 408] width 2 height 9
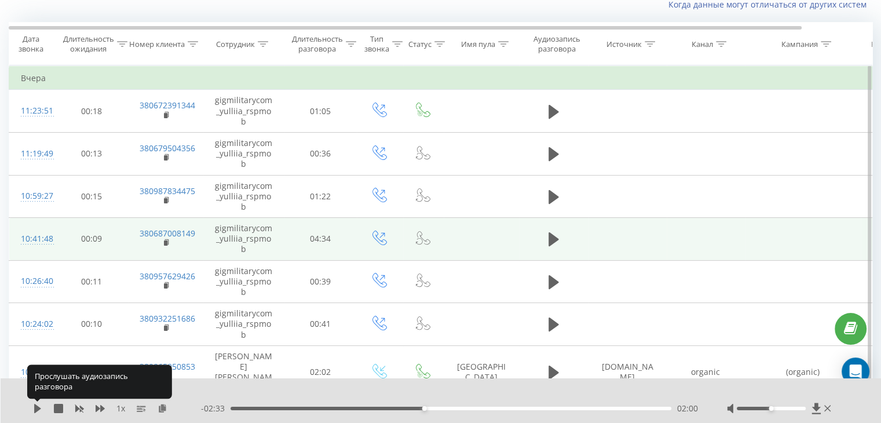
click at [41, 409] on icon at bounding box center [37, 408] width 9 height 9
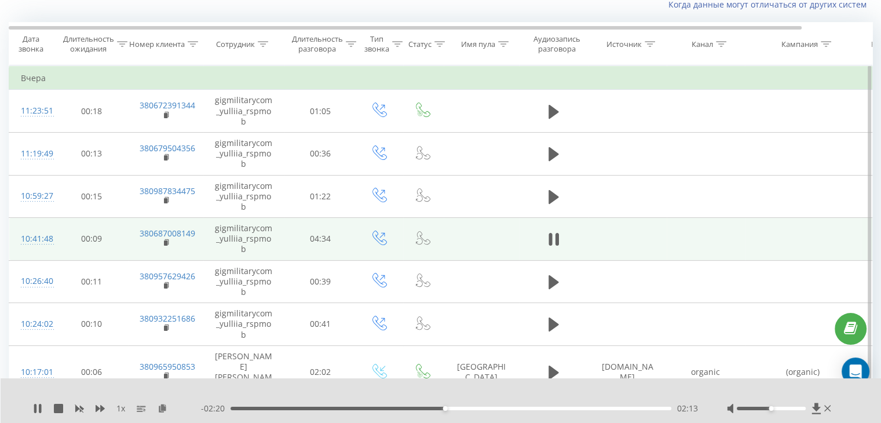
click at [118, 409] on span "1 x" at bounding box center [120, 409] width 9 height 12
click at [120, 409] on span "1 x" at bounding box center [120, 409] width 9 height 12
click at [126, 403] on div "1 x" at bounding box center [117, 409] width 168 height 12
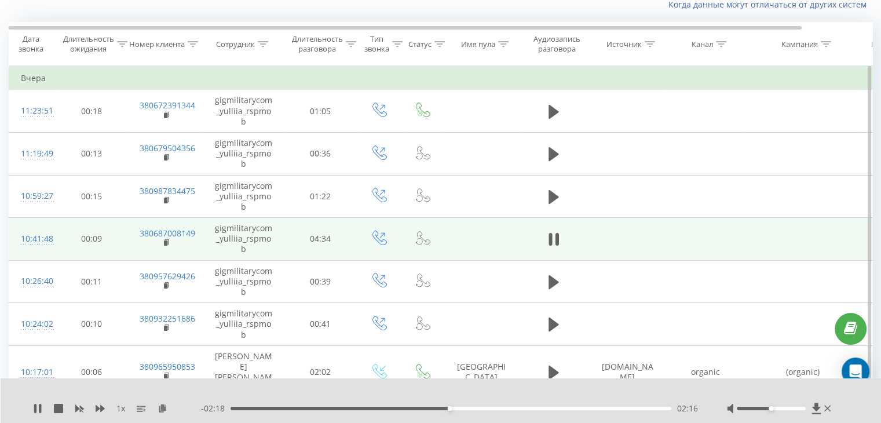
click at [123, 410] on span "1 x" at bounding box center [120, 409] width 9 height 12
click at [126, 410] on div "1 x" at bounding box center [117, 409] width 168 height 12
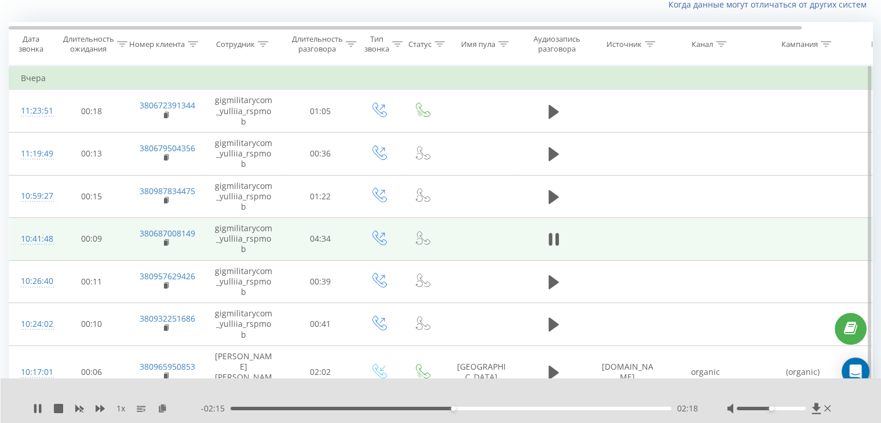
click at [125, 410] on div "1 x" at bounding box center [117, 409] width 168 height 12
click at [123, 408] on span "1 x" at bounding box center [120, 409] width 9 height 12
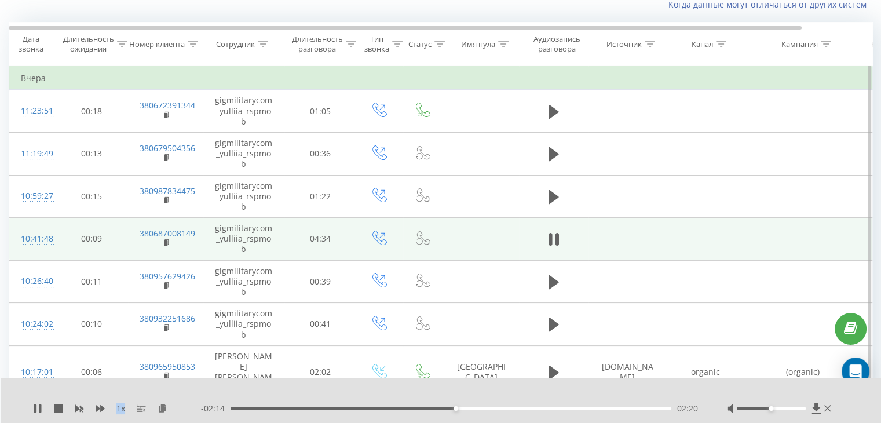
click at [123, 408] on span "1 x" at bounding box center [120, 409] width 9 height 12
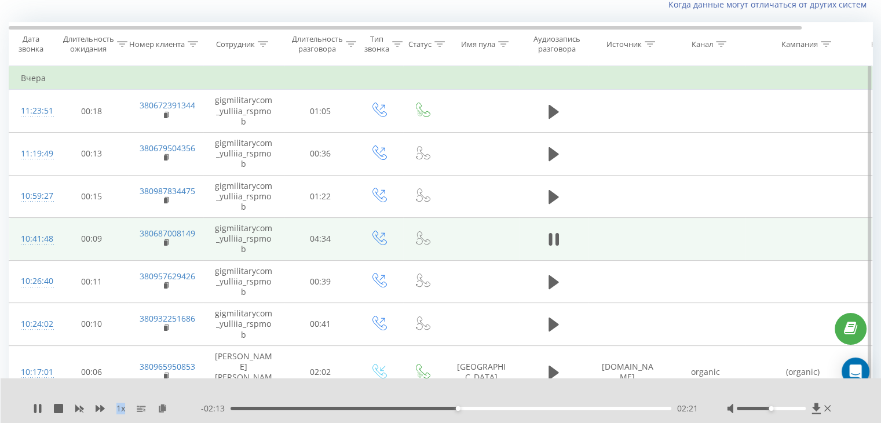
click at [123, 408] on span "1 x" at bounding box center [120, 409] width 9 height 12
click at [127, 401] on div "1 x - 02:11 02:22 02:22" at bounding box center [441, 400] width 881 height 45
click at [43, 403] on div "1 x" at bounding box center [117, 409] width 168 height 12
click at [41, 404] on icon at bounding box center [40, 408] width 2 height 9
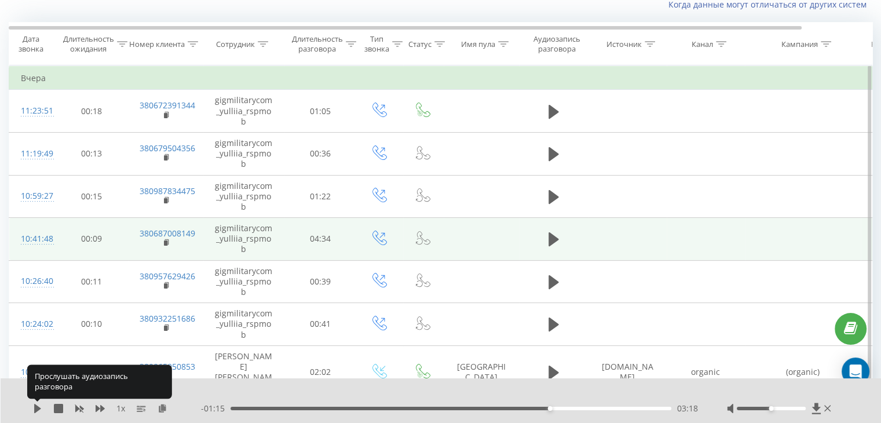
click at [41, 404] on icon at bounding box center [37, 408] width 9 height 9
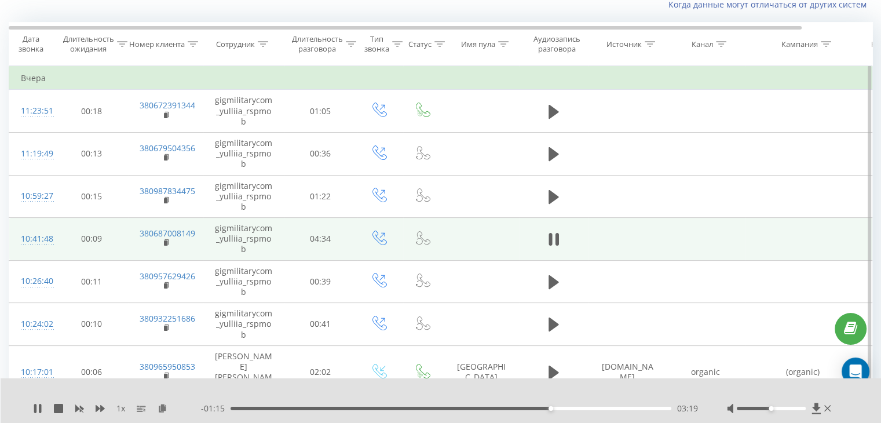
click at [41, 404] on icon at bounding box center [40, 408] width 2 height 9
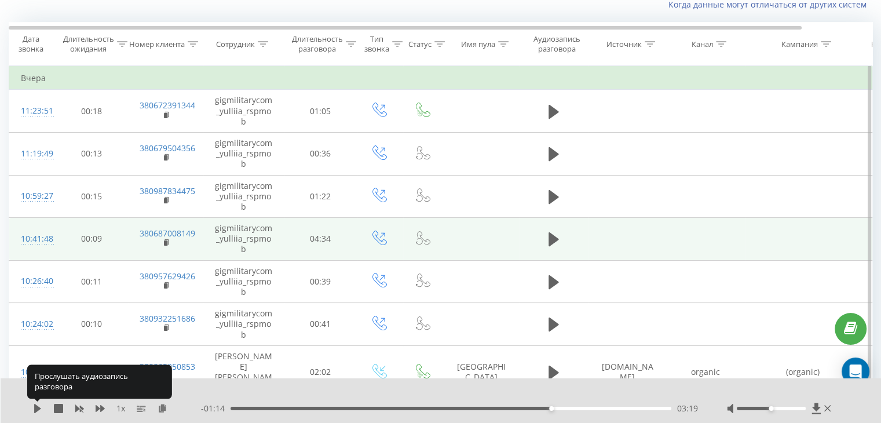
click at [41, 404] on icon at bounding box center [37, 408] width 9 height 9
click at [41, 404] on icon at bounding box center [40, 408] width 2 height 9
click at [41, 404] on icon at bounding box center [37, 408] width 9 height 9
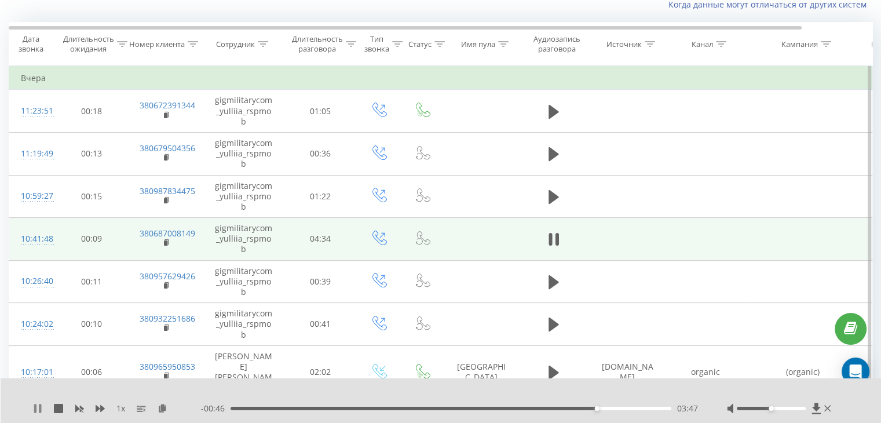
click at [33, 406] on icon at bounding box center [37, 408] width 9 height 9
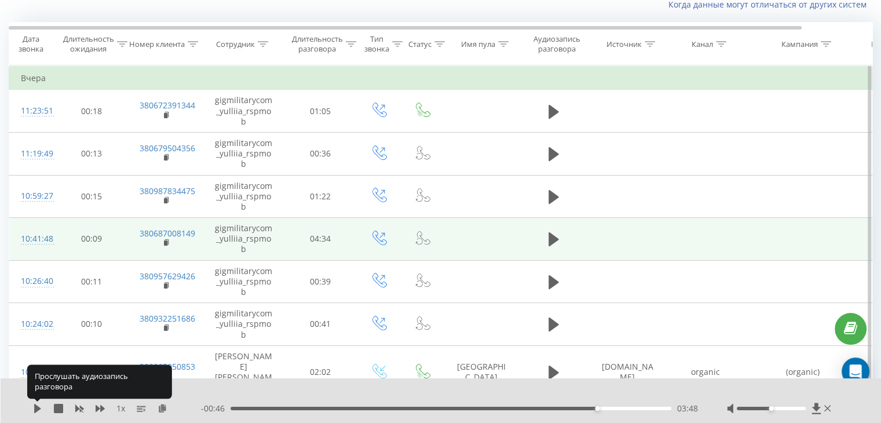
click at [33, 406] on icon at bounding box center [37, 408] width 9 height 9
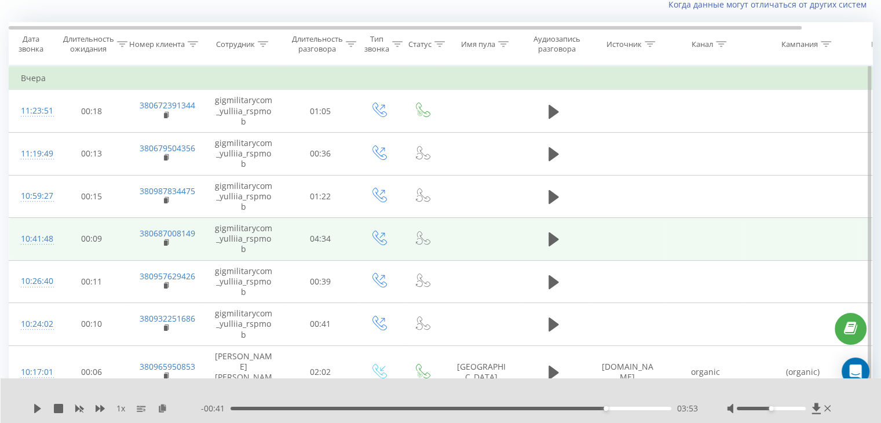
click at [591, 408] on div "03:53" at bounding box center [451, 408] width 441 height 3
click at [42, 412] on icon at bounding box center [37, 408] width 9 height 9
click at [40, 405] on icon at bounding box center [40, 408] width 2 height 9
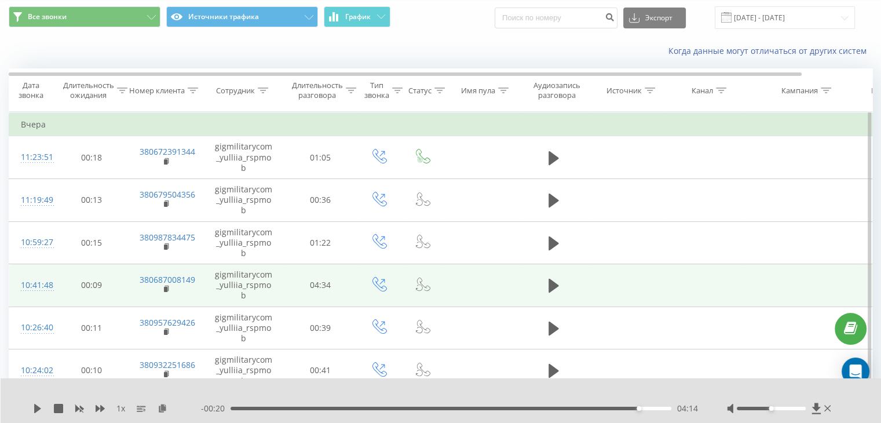
scroll to position [0, 0]
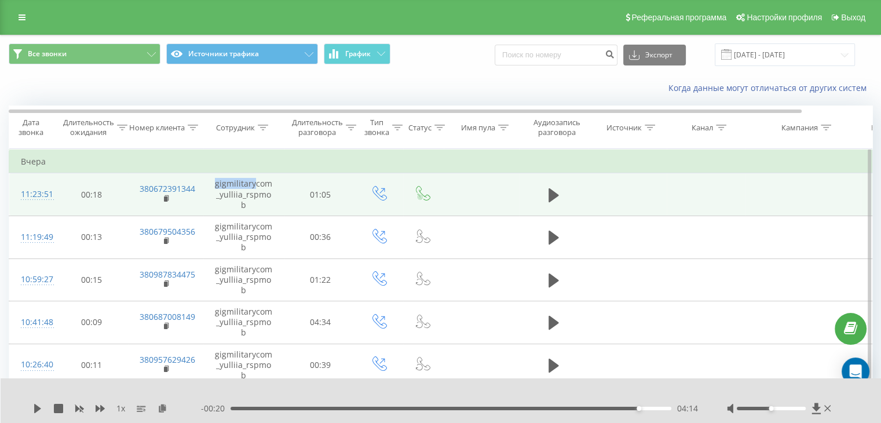
drag, startPoint x: 255, startPoint y: 185, endPoint x: 217, endPoint y: 187, distance: 38.3
click at [217, 187] on td "gigmilitarycom_yulliia_rspmob" at bounding box center [243, 194] width 81 height 43
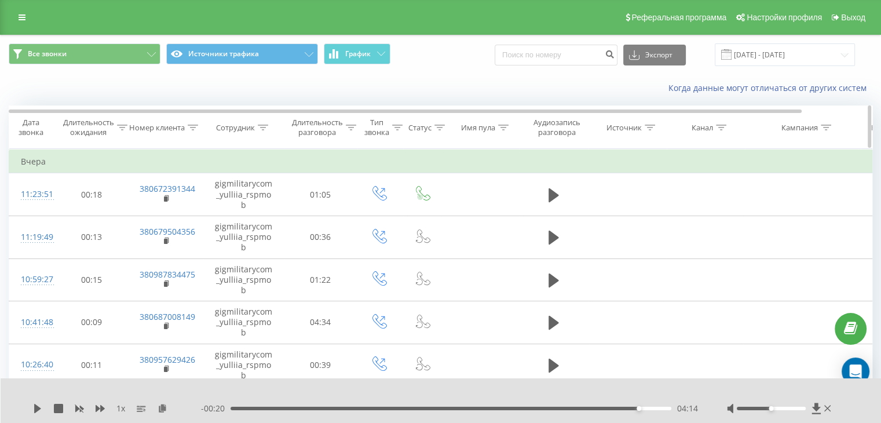
click at [389, 144] on th "Тип звонка" at bounding box center [380, 127] width 46 height 43
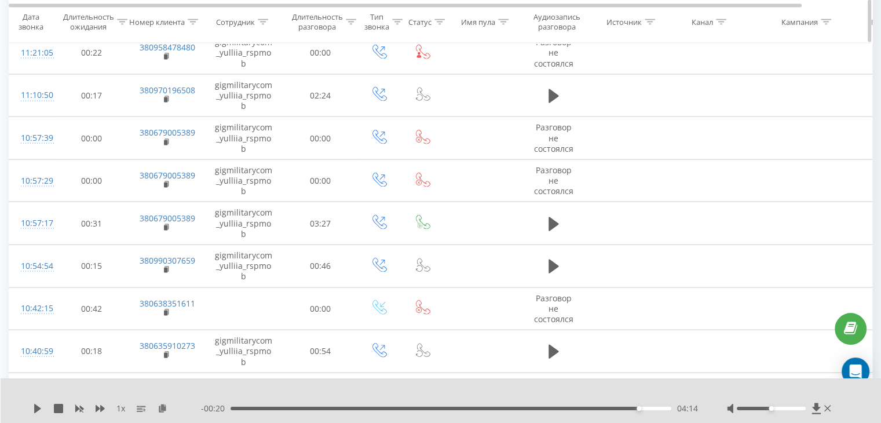
scroll to position [2490, 0]
